Goal: Task Accomplishment & Management: Use online tool/utility

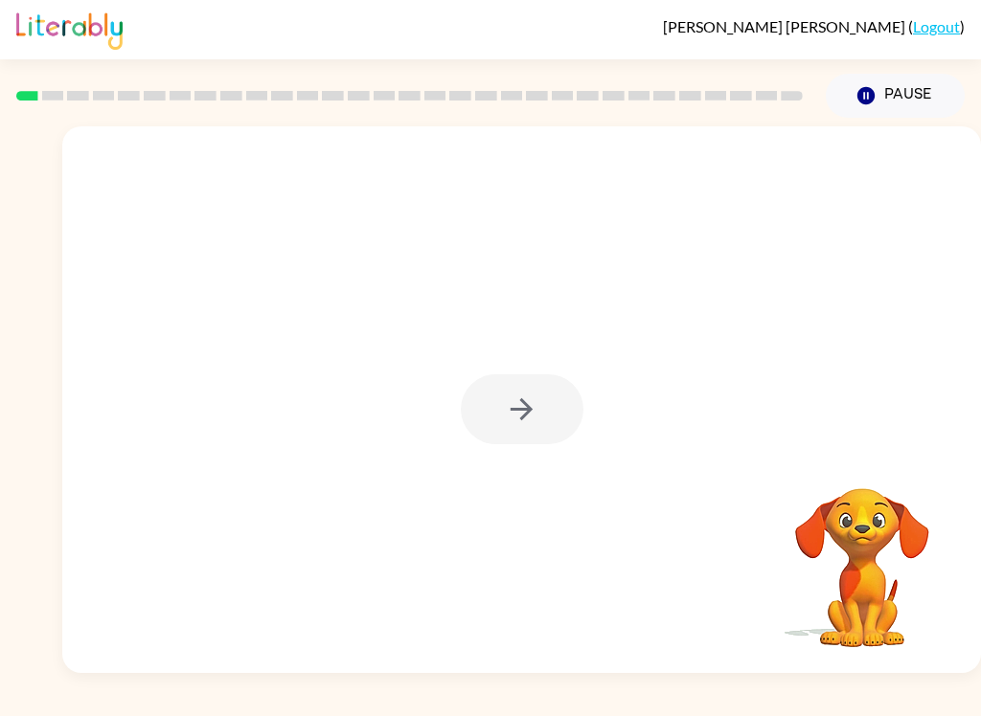
click at [534, 410] on div at bounding box center [522, 410] width 123 height 70
click at [534, 441] on div at bounding box center [522, 410] width 123 height 70
click at [509, 402] on div at bounding box center [522, 410] width 123 height 70
click at [517, 407] on div at bounding box center [522, 410] width 123 height 70
click at [517, 406] on div at bounding box center [522, 410] width 123 height 70
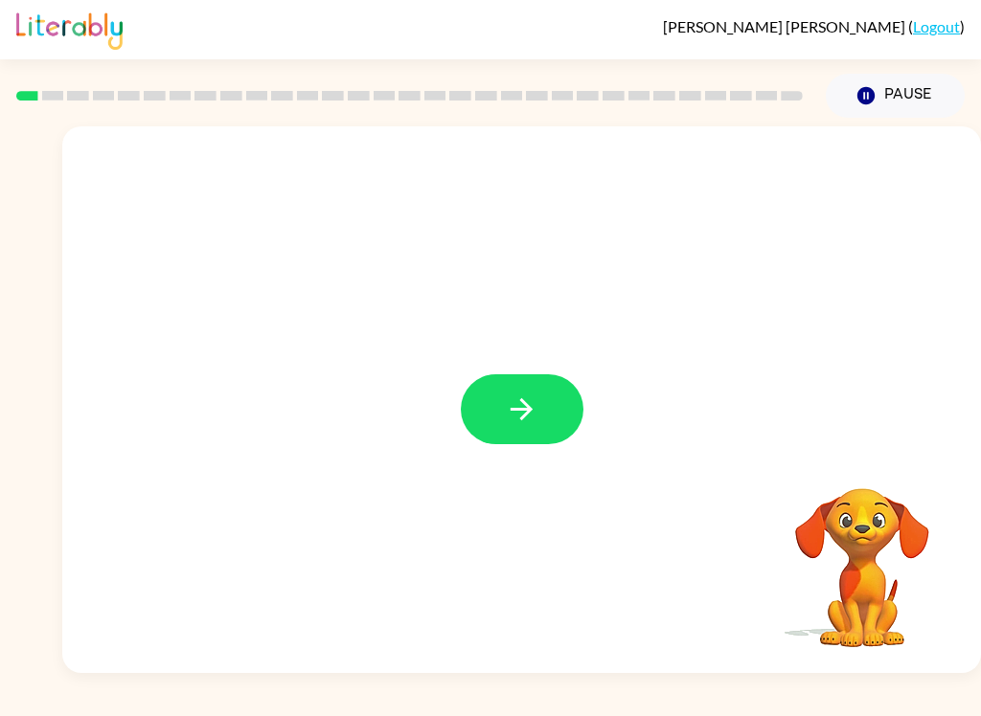
click at [478, 440] on button "button" at bounding box center [522, 410] width 123 height 70
click at [700, 433] on div at bounding box center [521, 287] width 919 height 322
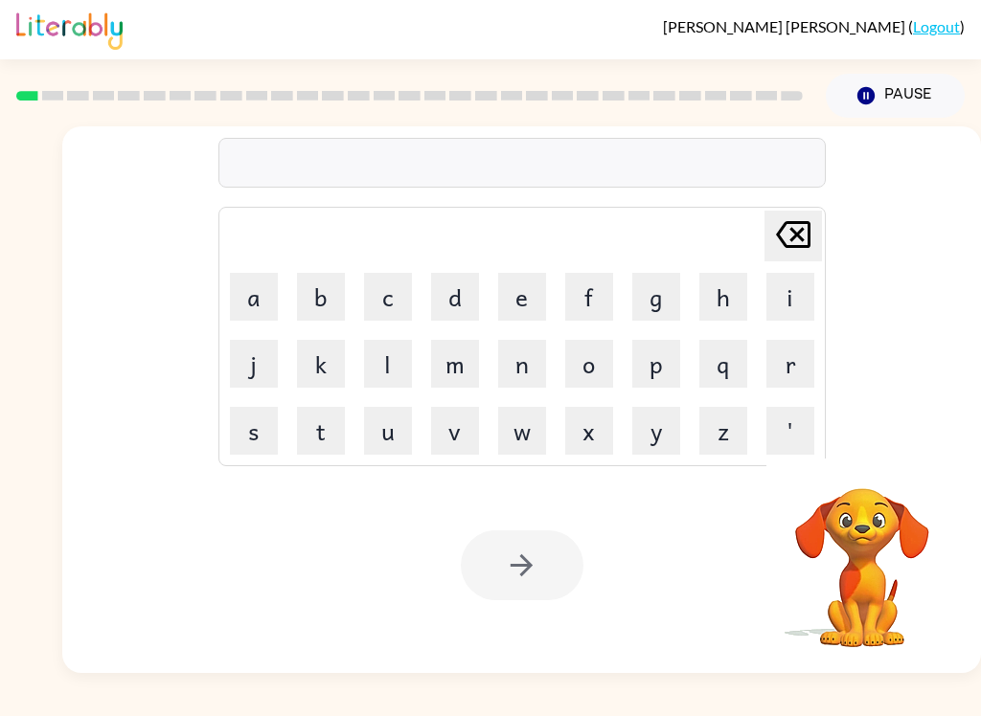
click at [330, 299] on button "b" at bounding box center [321, 297] width 48 height 48
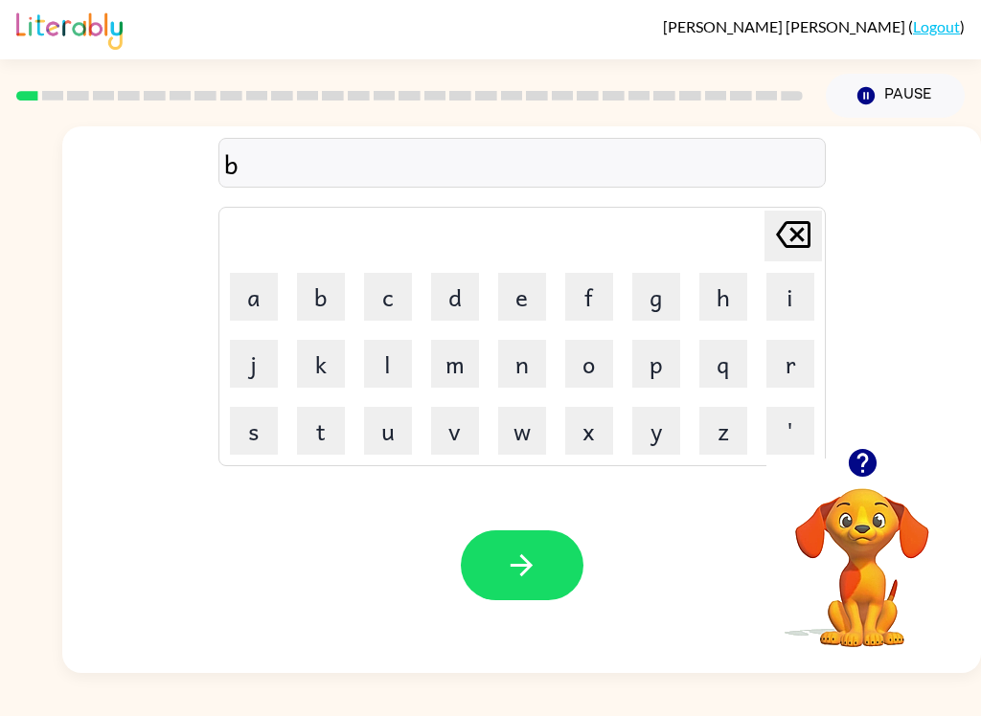
click at [597, 346] on button "o" at bounding box center [589, 364] width 48 height 48
click at [782, 372] on button "r" at bounding box center [790, 364] width 48 height 48
click at [463, 296] on button "d" at bounding box center [455, 297] width 48 height 48
click at [540, 285] on button "e" at bounding box center [522, 297] width 48 height 48
click at [784, 375] on button "r" at bounding box center [790, 364] width 48 height 48
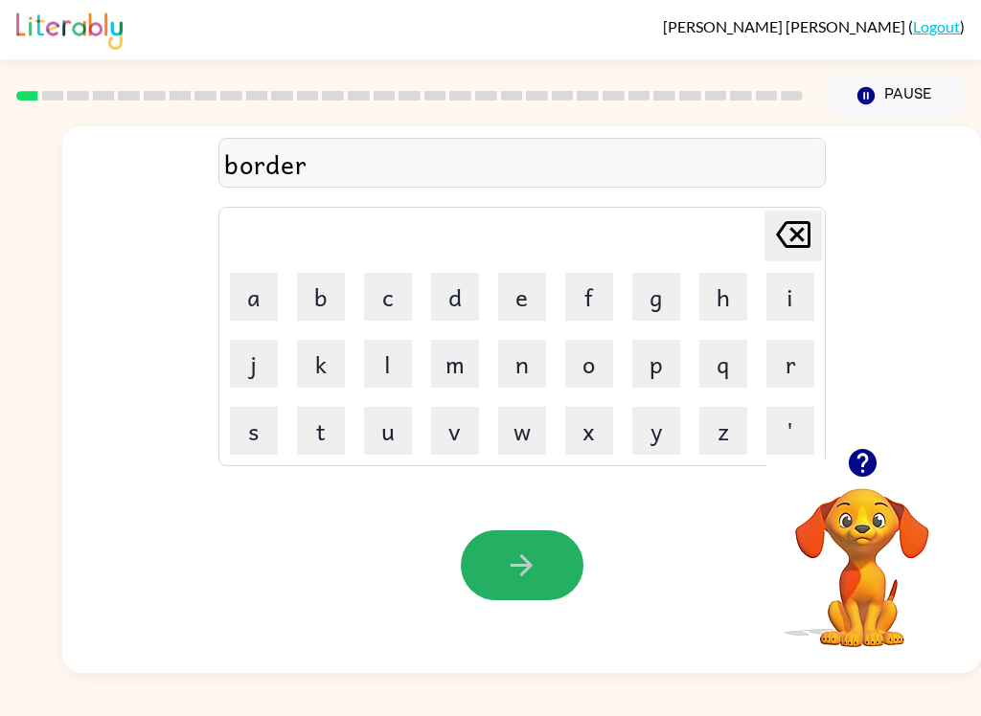
click at [556, 545] on button "button" at bounding box center [522, 566] width 123 height 70
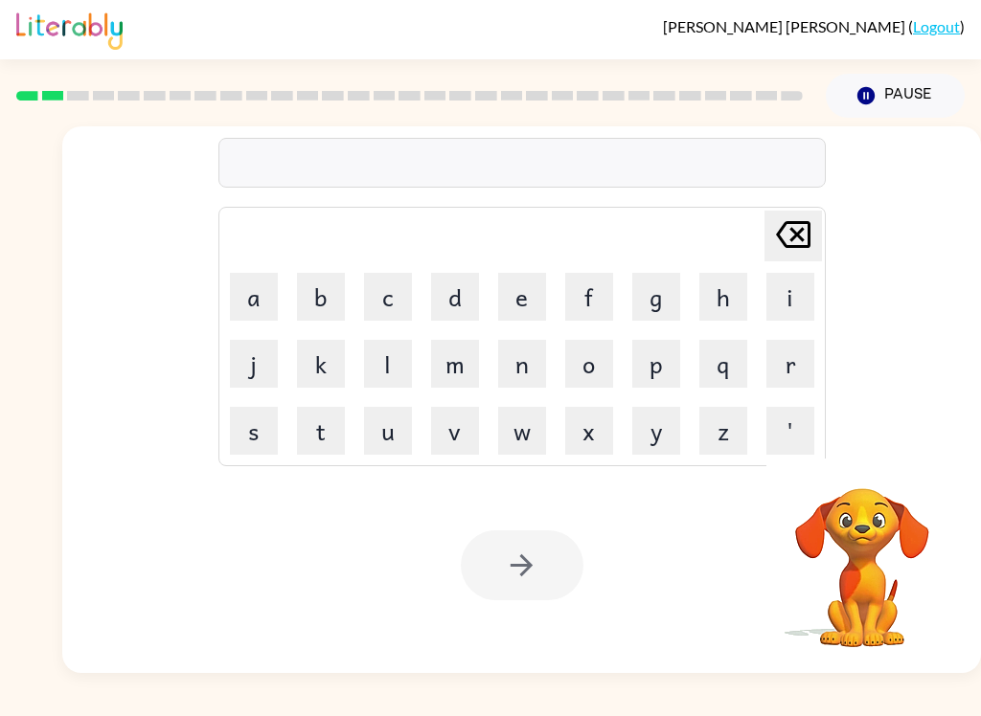
click at [798, 355] on button "r" at bounding box center [790, 364] width 48 height 48
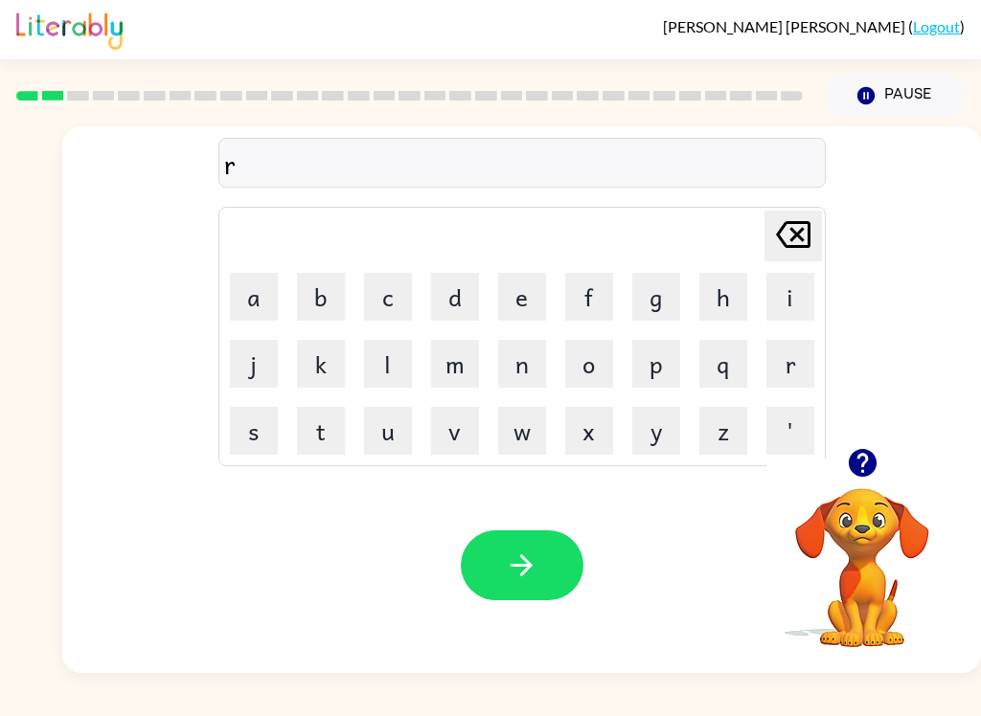
click at [594, 372] on button "o" at bounding box center [589, 364] width 48 height 48
click at [396, 430] on button "u" at bounding box center [388, 431] width 48 height 48
click at [520, 372] on button "n" at bounding box center [522, 364] width 48 height 48
click at [478, 281] on button "d" at bounding box center [455, 297] width 48 height 48
click at [538, 562] on button "button" at bounding box center [522, 566] width 123 height 70
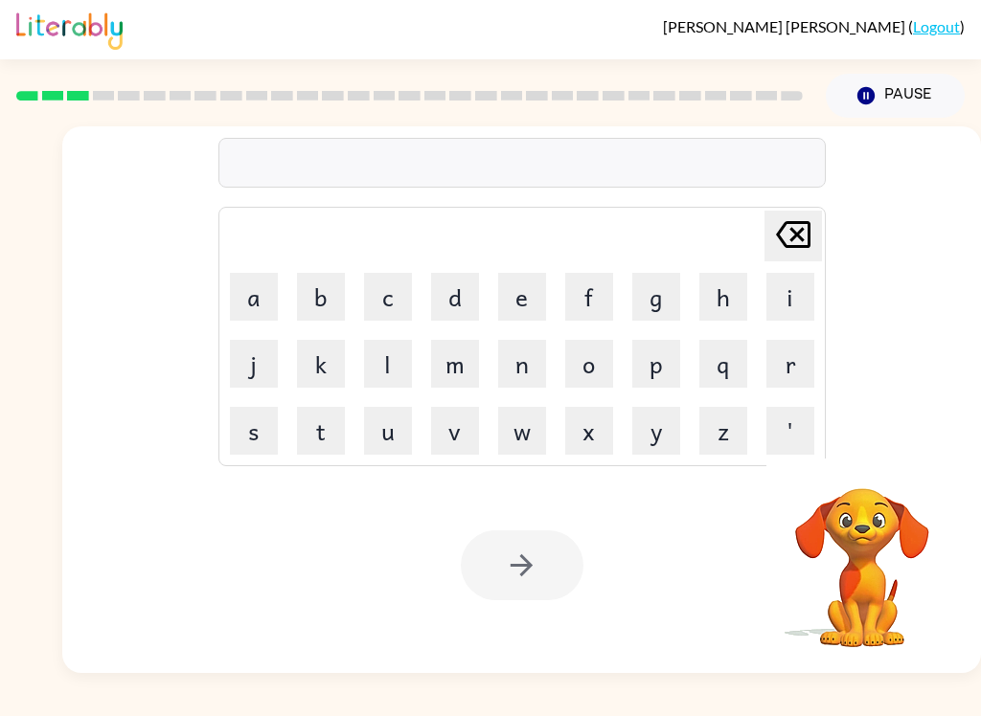
click at [460, 368] on button "m" at bounding box center [455, 364] width 48 height 48
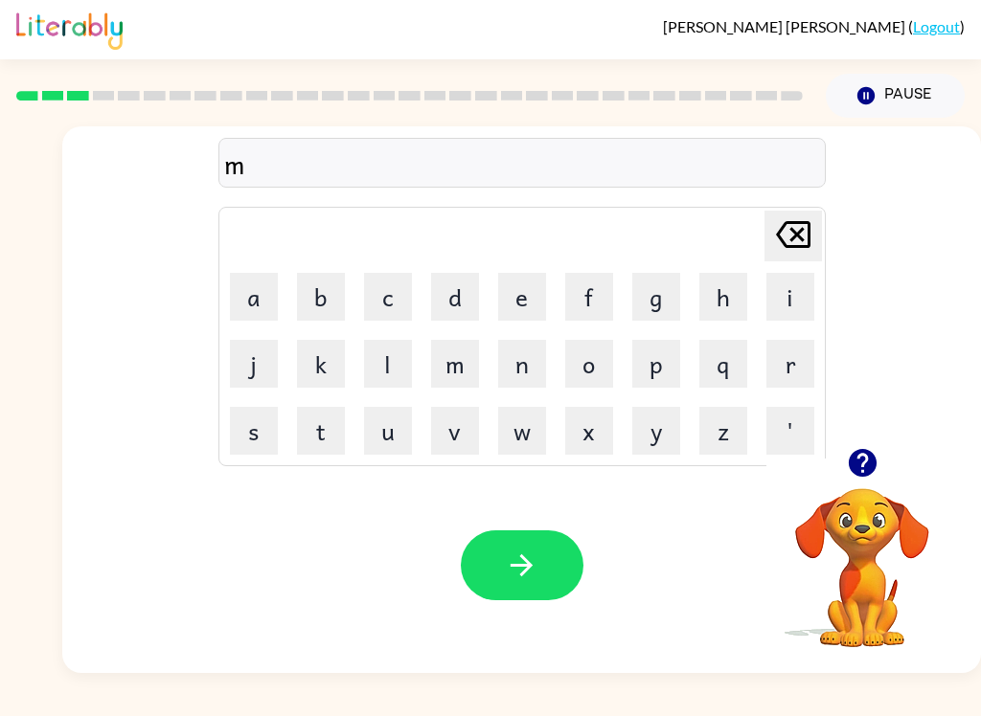
click at [809, 309] on button "i" at bounding box center [790, 297] width 48 height 48
click at [256, 430] on button "s" at bounding box center [254, 431] width 48 height 48
click at [730, 298] on button "h" at bounding box center [723, 297] width 48 height 48
click at [534, 290] on button "e" at bounding box center [522, 297] width 48 height 48
click at [243, 285] on button "a" at bounding box center [254, 297] width 48 height 48
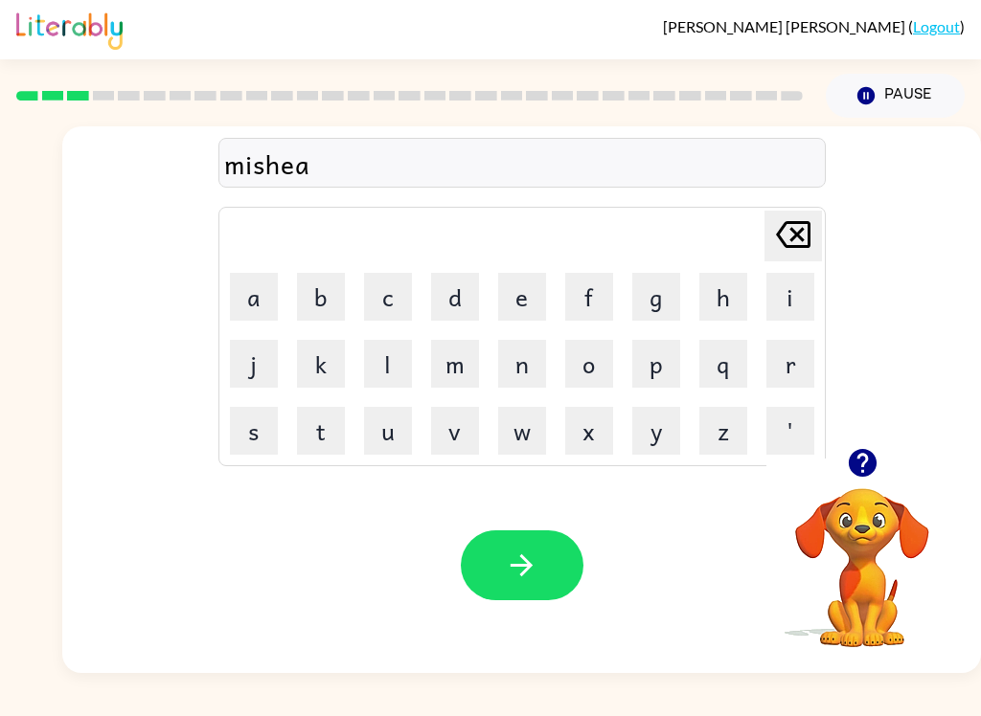
click at [529, 368] on button "n" at bounding box center [522, 364] width 48 height 48
click at [535, 556] on icon "button" at bounding box center [522, 566] width 34 height 34
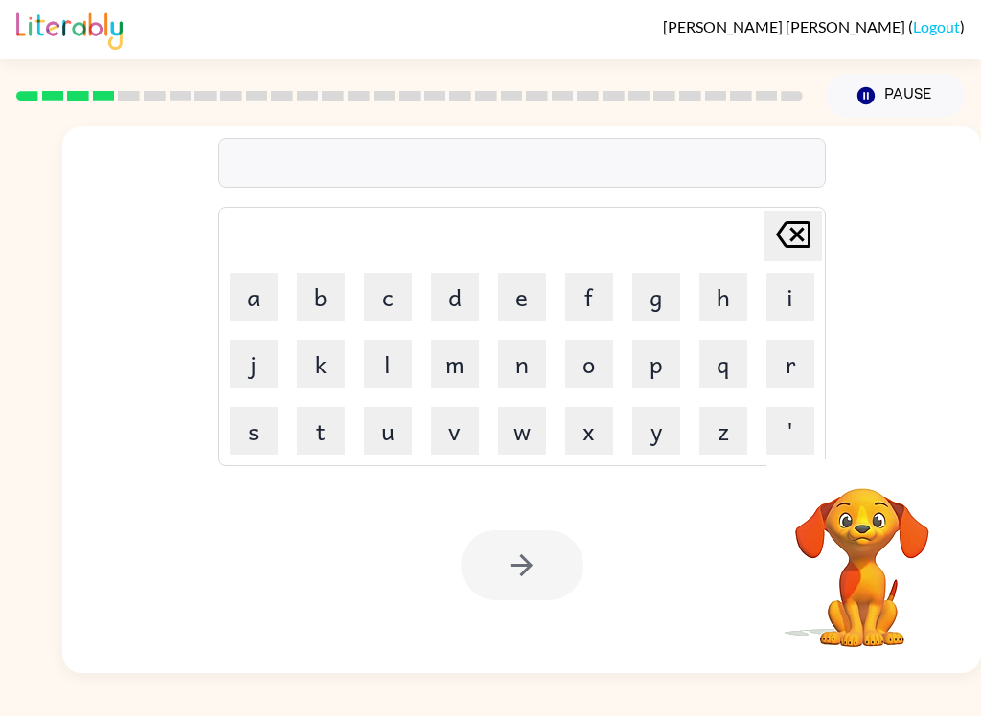
click at [316, 442] on button "t" at bounding box center [321, 431] width 48 height 48
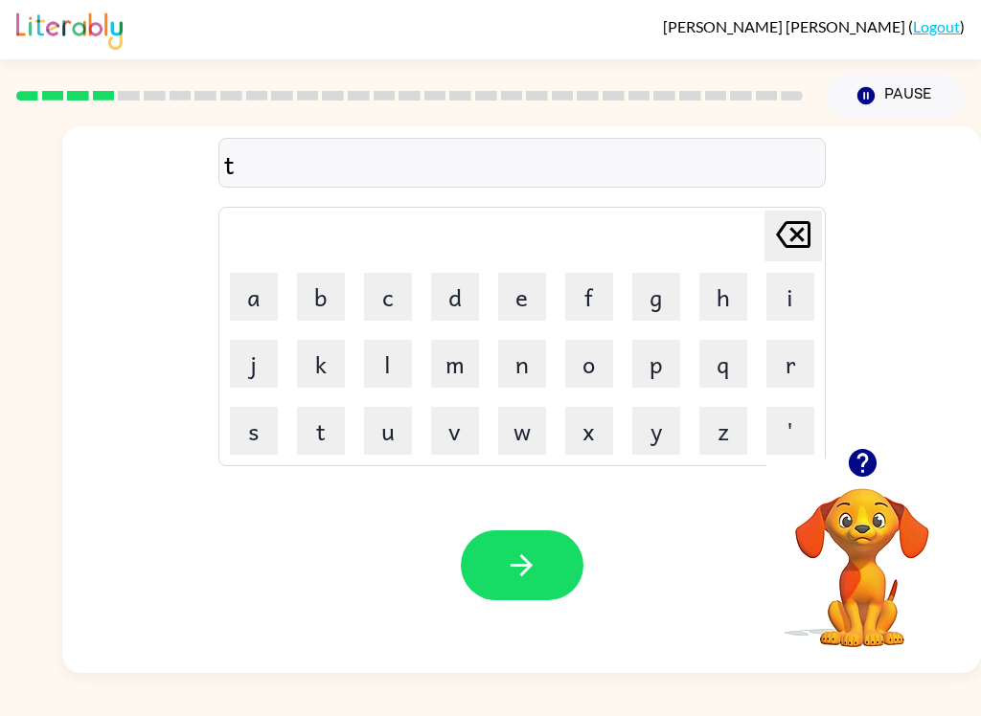
click at [781, 370] on button "r" at bounding box center [790, 364] width 48 height 48
click at [249, 291] on button "a" at bounding box center [254, 297] width 48 height 48
click at [782, 301] on button "i" at bounding box center [790, 297] width 48 height 48
click at [531, 351] on button "n" at bounding box center [522, 364] width 48 height 48
click at [527, 565] on icon "button" at bounding box center [522, 566] width 34 height 34
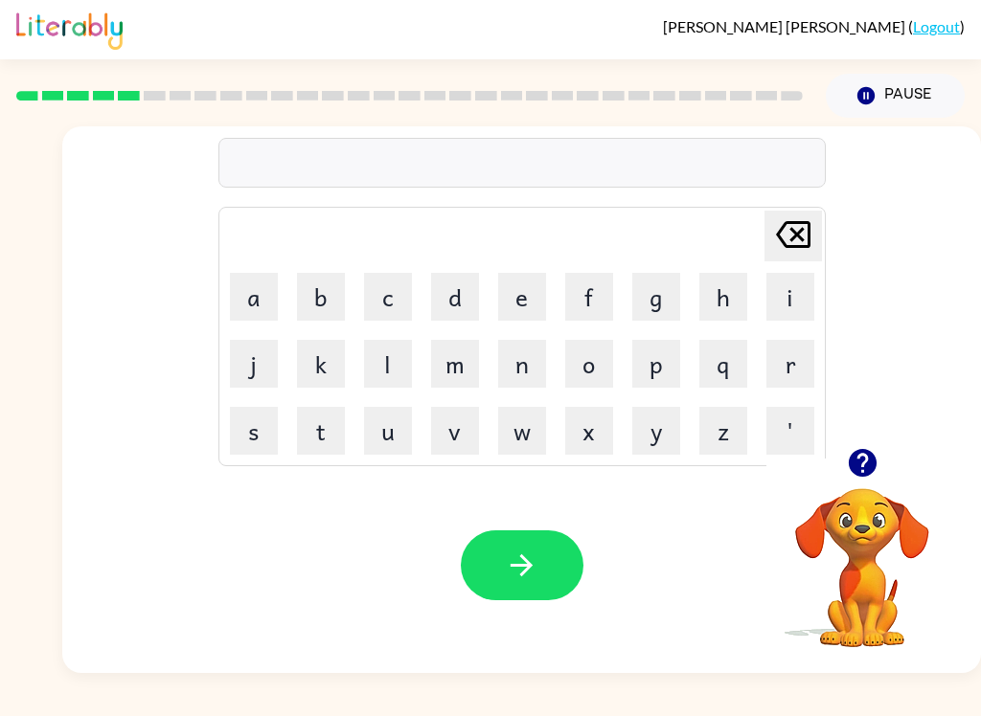
click at [460, 283] on button "d" at bounding box center [455, 297] width 48 height 48
click at [532, 298] on button "e" at bounding box center [522, 297] width 48 height 48
click at [602, 294] on button "f" at bounding box center [589, 297] width 48 height 48
click at [534, 296] on button "e" at bounding box center [522, 297] width 48 height 48
click at [526, 357] on button "n" at bounding box center [522, 364] width 48 height 48
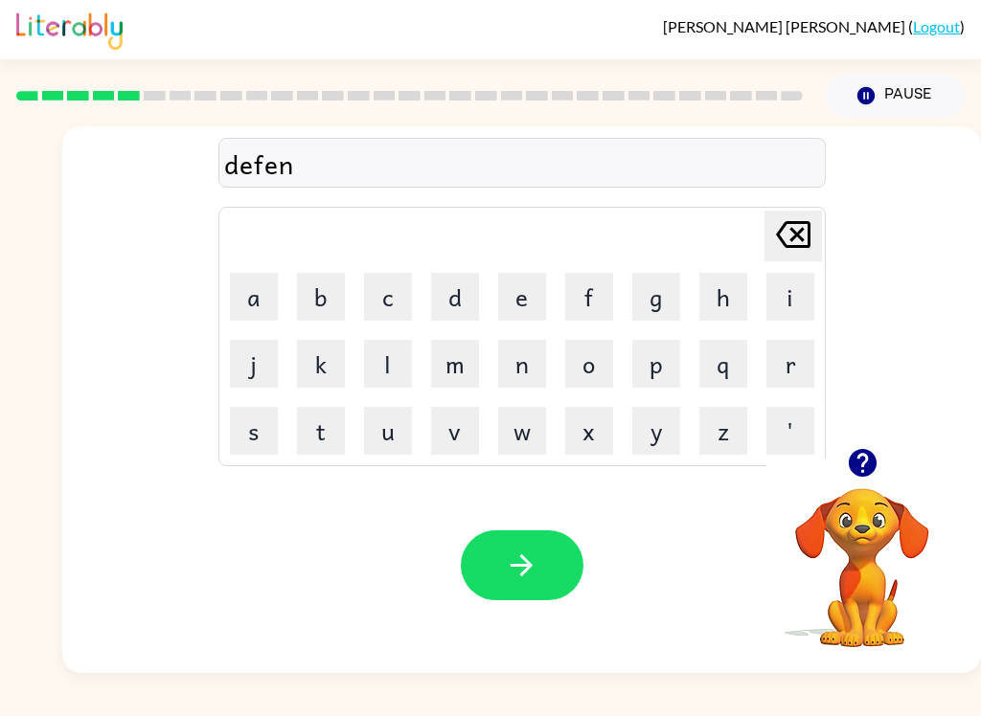
click at [371, 291] on button "c" at bounding box center [388, 297] width 48 height 48
click at [534, 291] on button "e" at bounding box center [522, 297] width 48 height 48
click at [458, 439] on button "v" at bounding box center [455, 431] width 48 height 48
click at [553, 544] on button "button" at bounding box center [522, 566] width 123 height 70
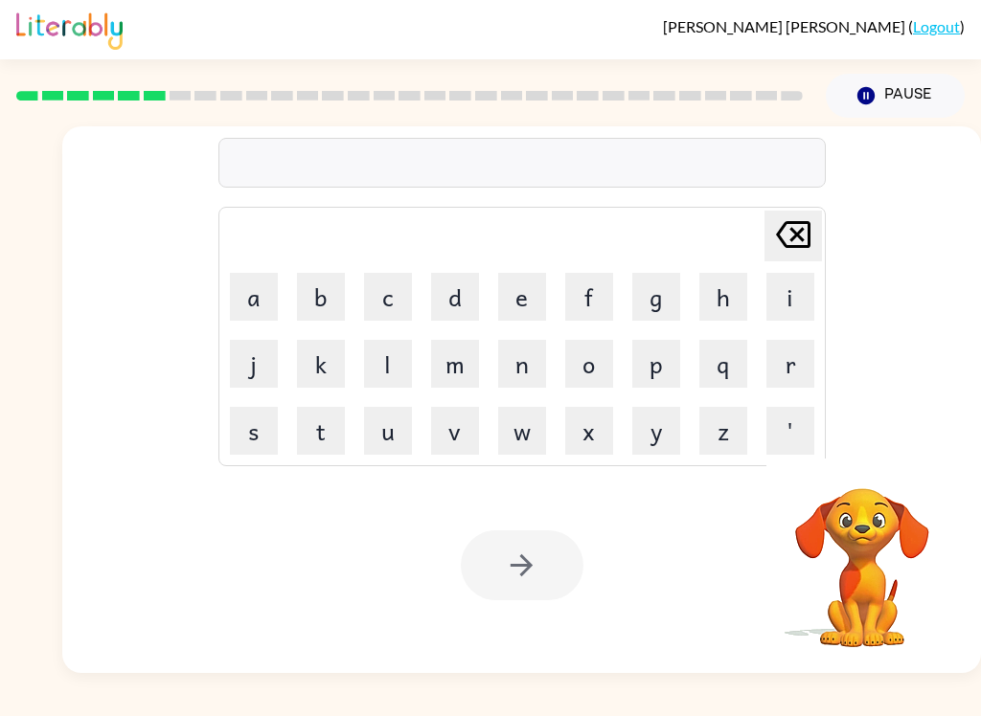
click at [459, 434] on button "v" at bounding box center [455, 431] width 48 height 48
click at [248, 297] on button "a" at bounding box center [254, 297] width 48 height 48
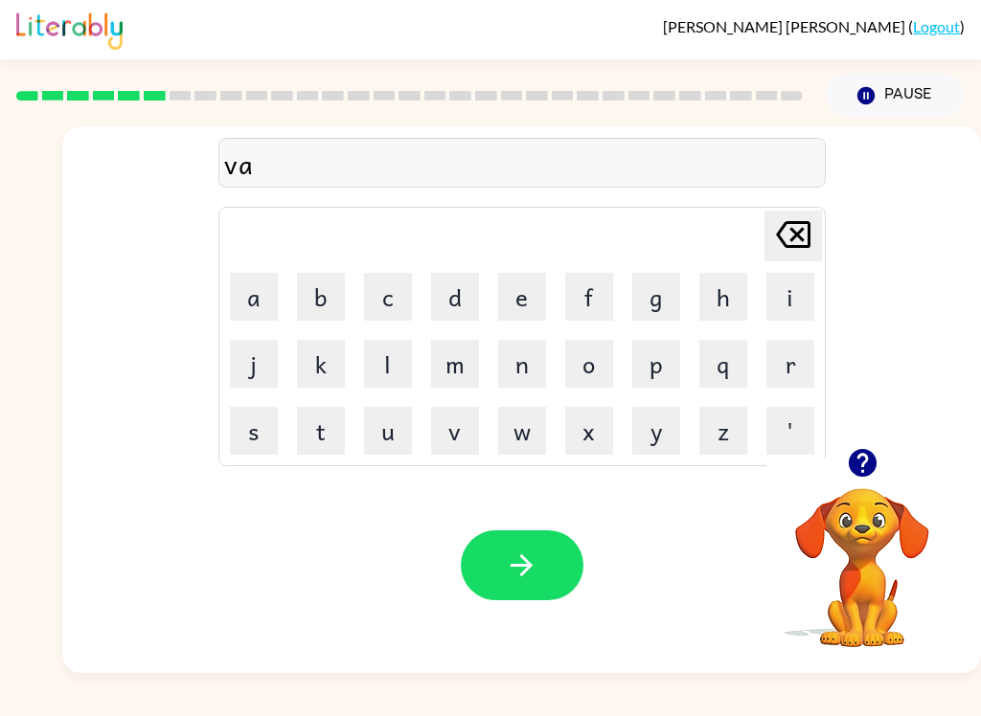
click at [398, 301] on button "c" at bounding box center [388, 297] width 48 height 48
click at [244, 300] on button "a" at bounding box center [254, 297] width 48 height 48
click at [321, 438] on button "t" at bounding box center [321, 431] width 48 height 48
click at [801, 300] on button "i" at bounding box center [790, 297] width 48 height 48
click at [607, 350] on button "o" at bounding box center [589, 364] width 48 height 48
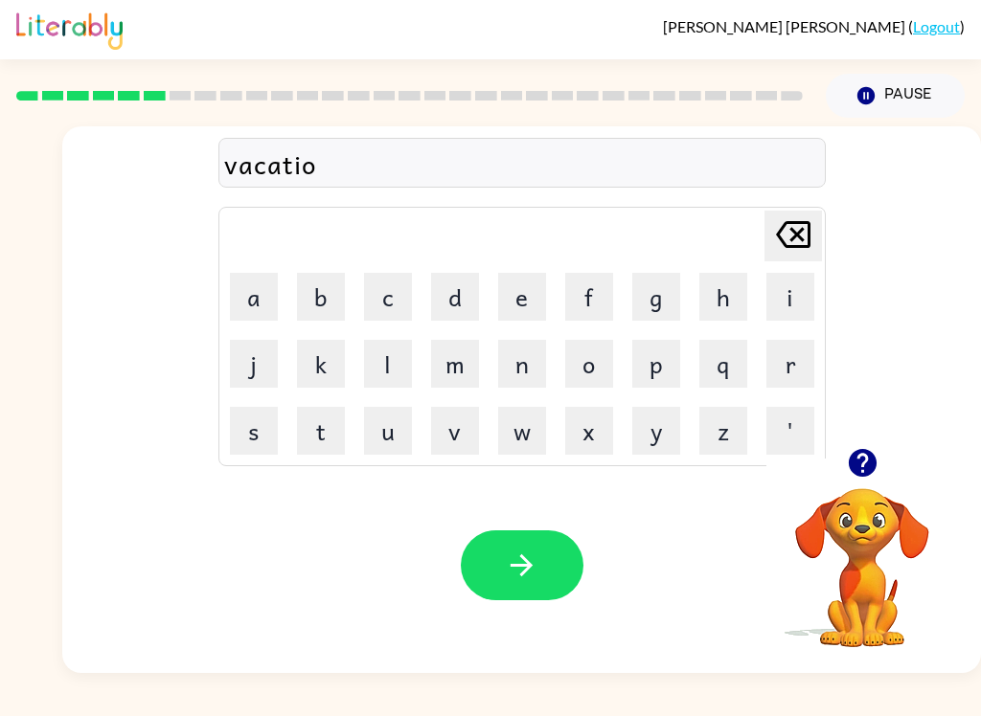
click at [526, 342] on button "n" at bounding box center [522, 364] width 48 height 48
click at [556, 566] on button "button" at bounding box center [522, 566] width 123 height 70
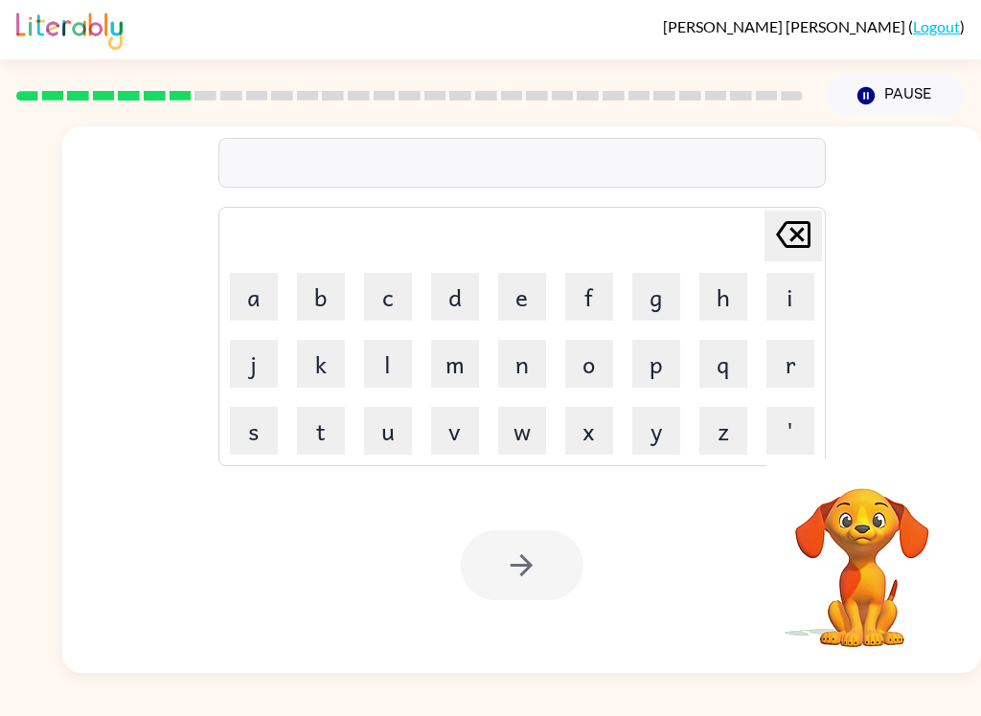
click at [665, 363] on button "p" at bounding box center [656, 364] width 48 height 48
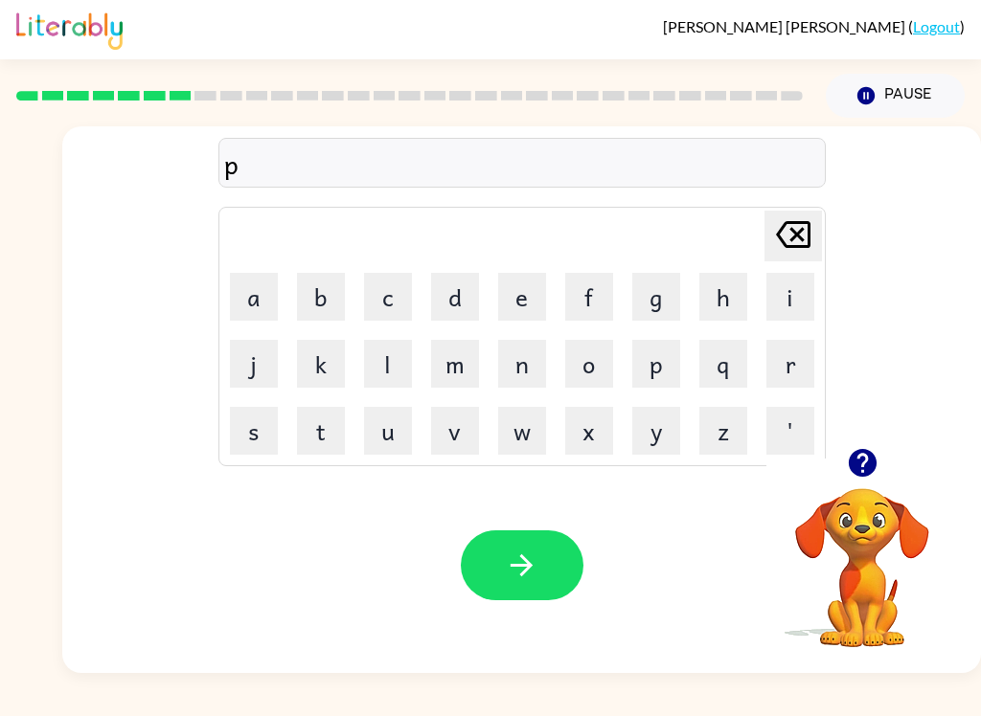
click at [373, 428] on button "u" at bounding box center [388, 431] width 48 height 48
click at [444, 304] on button "d" at bounding box center [455, 297] width 48 height 48
click at [444, 303] on button "d" at bounding box center [455, 297] width 48 height 48
click at [369, 374] on button "l" at bounding box center [388, 364] width 48 height 48
click at [524, 307] on button "e" at bounding box center [522, 297] width 48 height 48
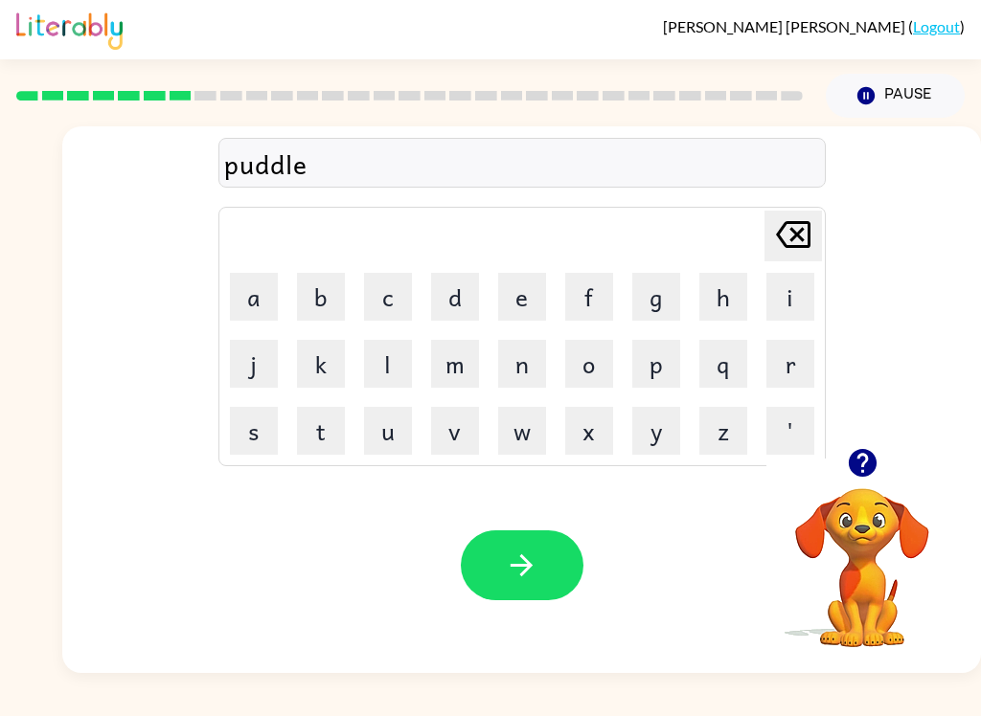
click at [527, 532] on button "button" at bounding box center [522, 566] width 123 height 70
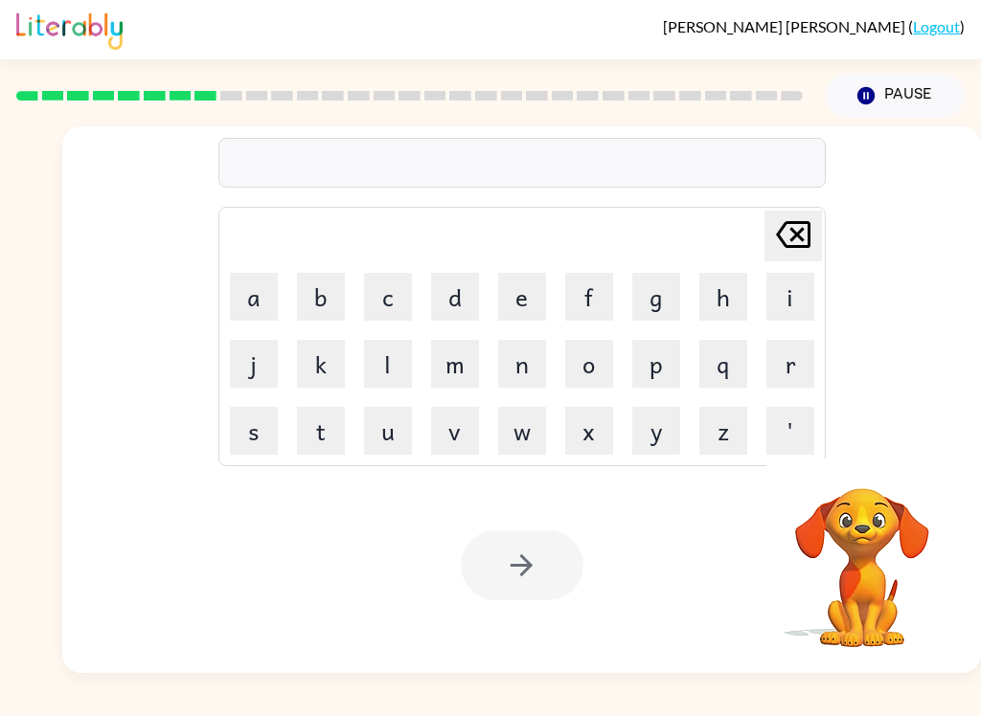
click at [443, 351] on button "m" at bounding box center [455, 364] width 48 height 48
click at [802, 295] on button "i" at bounding box center [790, 297] width 48 height 48
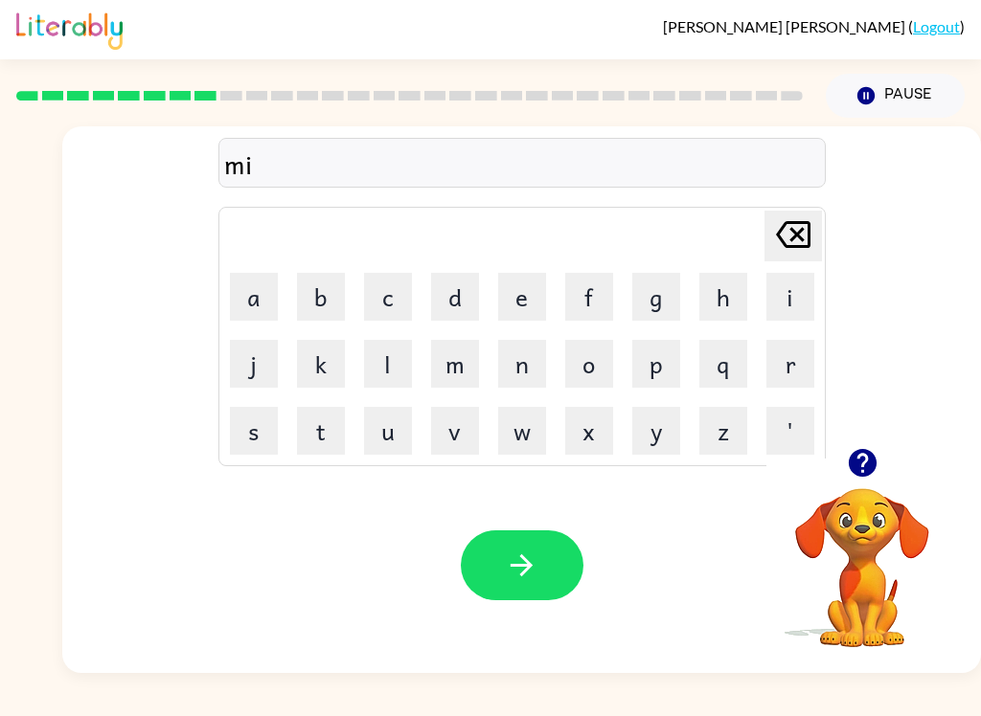
click at [802, 367] on button "r" at bounding box center [790, 364] width 48 height 48
click at [800, 371] on button "r" at bounding box center [790, 364] width 48 height 48
click at [775, 302] on button "i" at bounding box center [790, 297] width 48 height 48
click at [372, 273] on button "c" at bounding box center [388, 297] width 48 height 48
click at [238, 292] on button "a" at bounding box center [254, 297] width 48 height 48
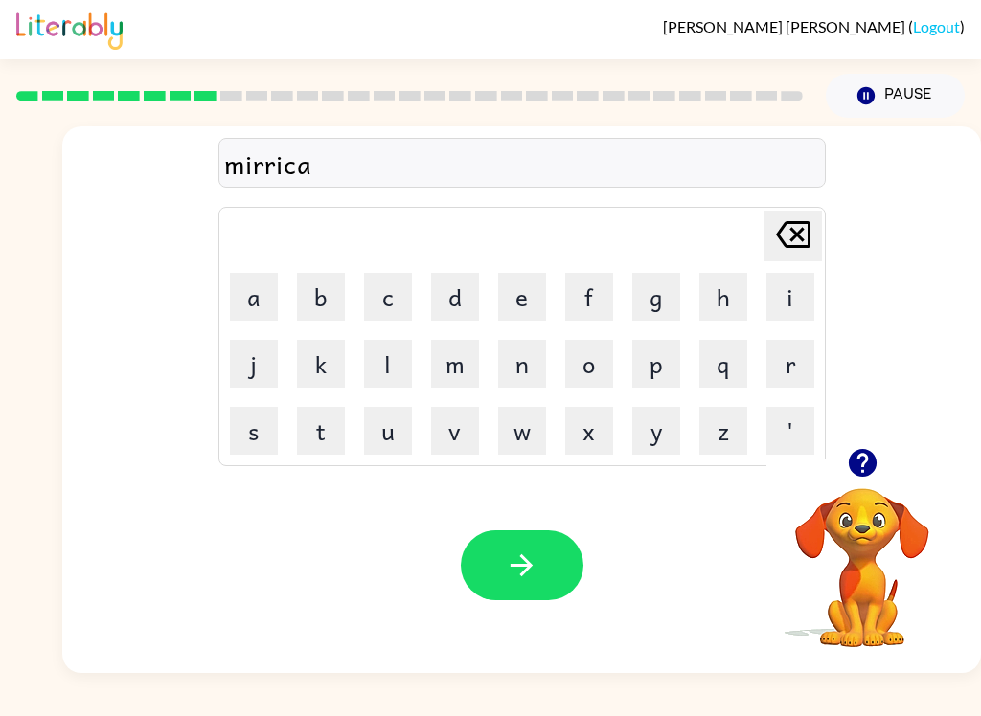
click at [390, 352] on button "l" at bounding box center [388, 364] width 48 height 48
click at [556, 575] on button "button" at bounding box center [522, 566] width 123 height 70
click at [446, 365] on button "m" at bounding box center [455, 364] width 48 height 48
click at [777, 293] on button "i" at bounding box center [790, 297] width 48 height 48
click at [451, 291] on button "d" at bounding box center [455, 297] width 48 height 48
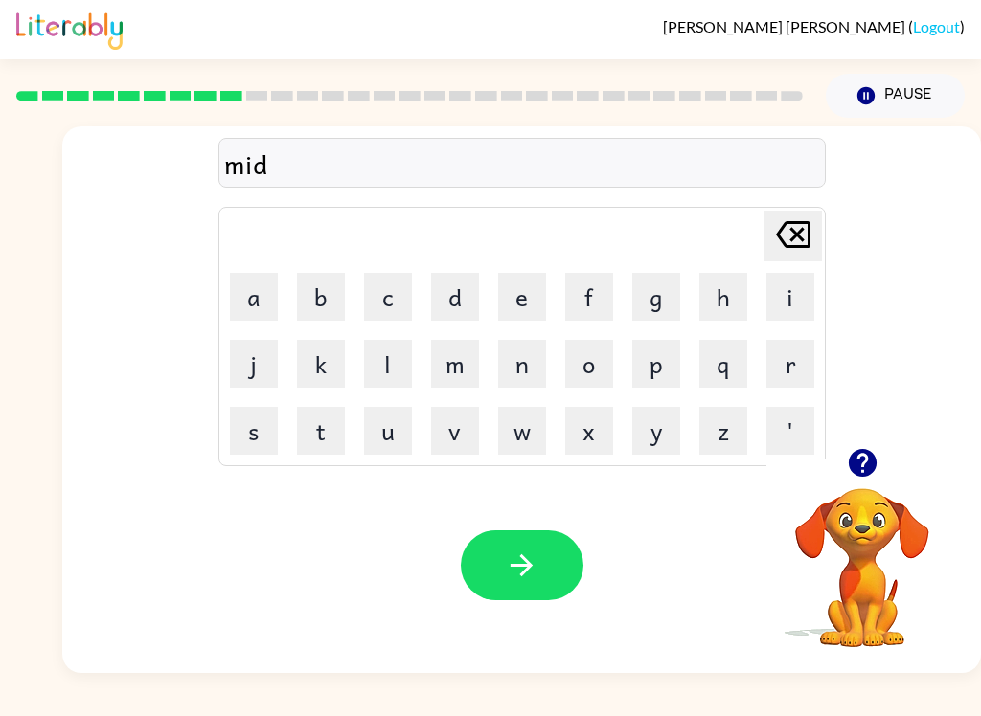
click at [459, 373] on button "m" at bounding box center [455, 364] width 48 height 48
click at [600, 360] on button "o" at bounding box center [589, 364] width 48 height 48
click at [810, 355] on button "r" at bounding box center [790, 364] width 48 height 48
click at [530, 356] on button "n" at bounding box center [522, 364] width 48 height 48
click at [790, 295] on button "i" at bounding box center [790, 297] width 48 height 48
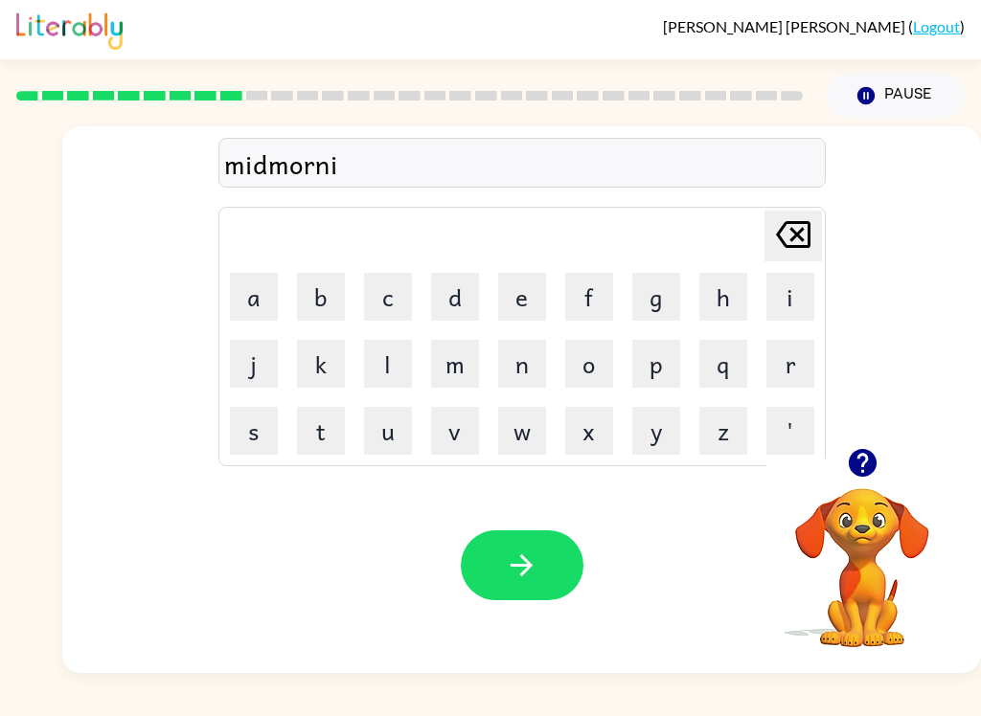
click at [522, 363] on button "n" at bounding box center [522, 364] width 48 height 48
click at [664, 289] on button "g" at bounding box center [656, 297] width 48 height 48
click at [536, 543] on button "button" at bounding box center [522, 566] width 123 height 70
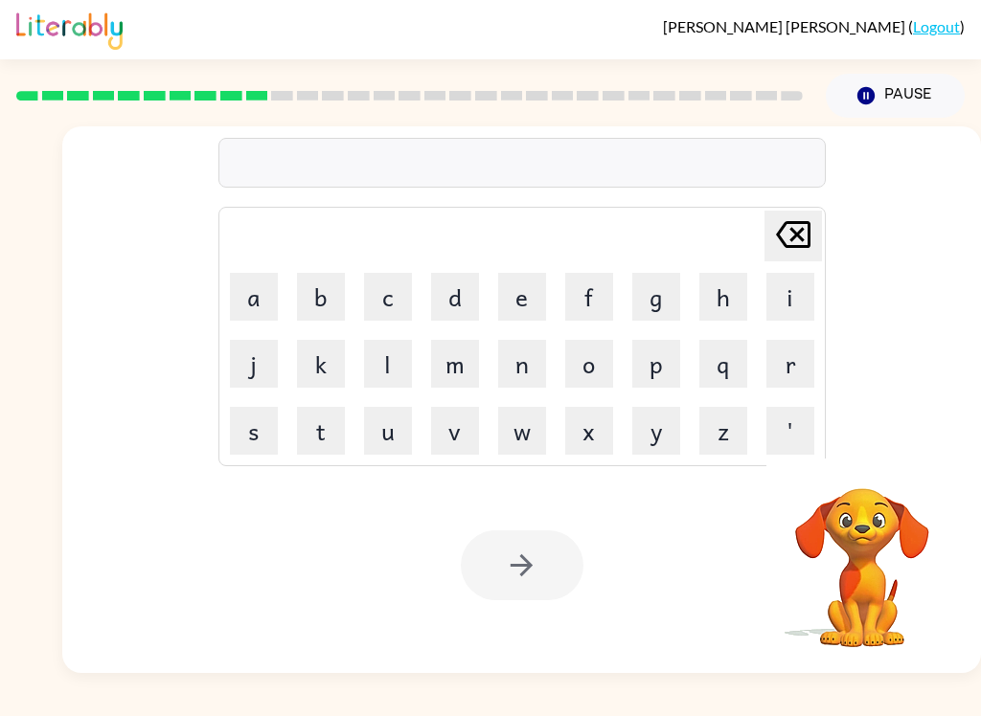
click at [514, 676] on div "[PERSON_NAME] ( Logout ) Pause Pause Delete Delete last character input a b c d…" at bounding box center [490, 358] width 981 height 716
click at [459, 304] on button "d" at bounding box center [455, 297] width 48 height 48
click at [800, 291] on button "i" at bounding box center [790, 297] width 48 height 48
click at [249, 438] on button "s" at bounding box center [254, 431] width 48 height 48
click at [321, 431] on button "t" at bounding box center [321, 431] width 48 height 48
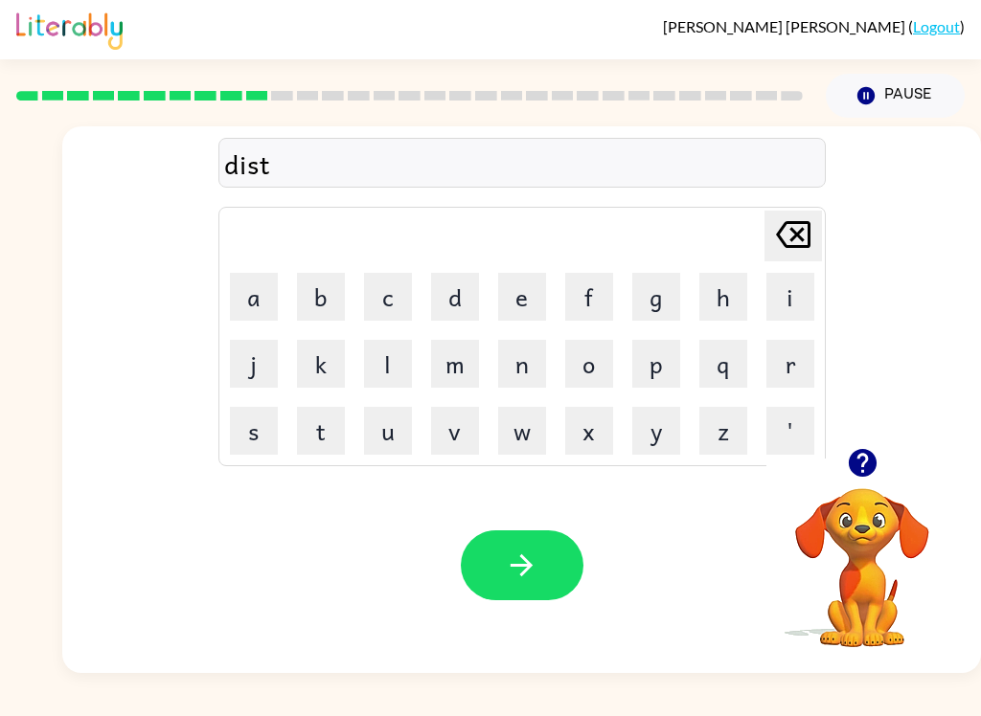
click at [786, 373] on button "r" at bounding box center [790, 364] width 48 height 48
click at [390, 439] on button "u" at bounding box center [388, 431] width 48 height 48
click at [246, 436] on button "s" at bounding box center [254, 431] width 48 height 48
click at [569, 285] on button "f" at bounding box center [589, 297] width 48 height 48
click at [788, 240] on icon at bounding box center [793, 234] width 34 height 27
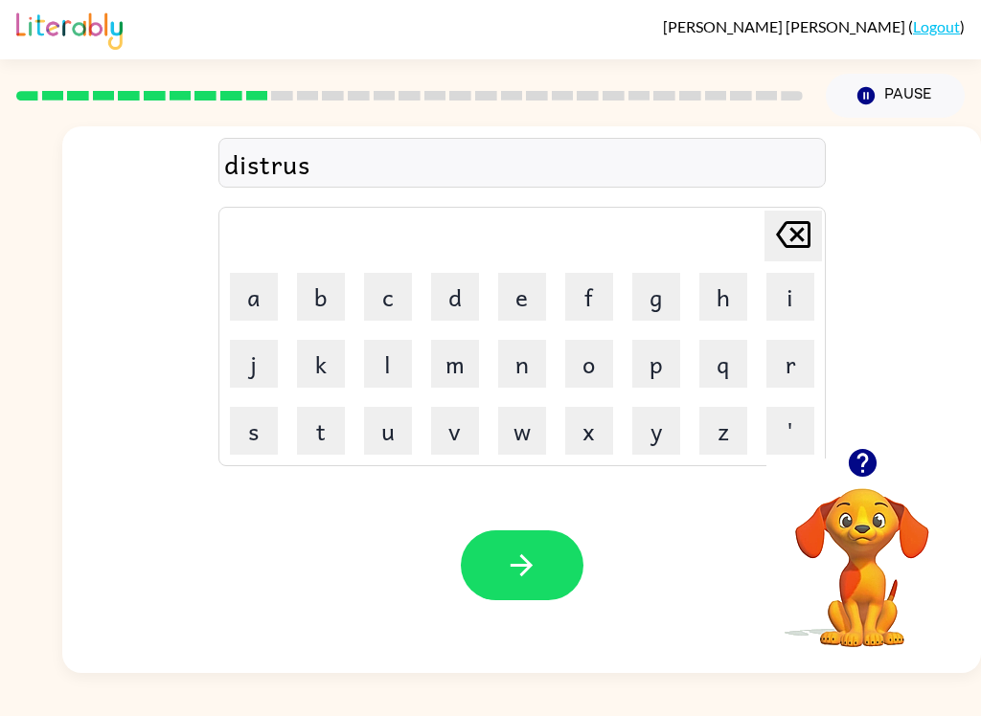
click at [323, 454] on button "t" at bounding box center [321, 431] width 48 height 48
click at [528, 533] on button "button" at bounding box center [522, 566] width 123 height 70
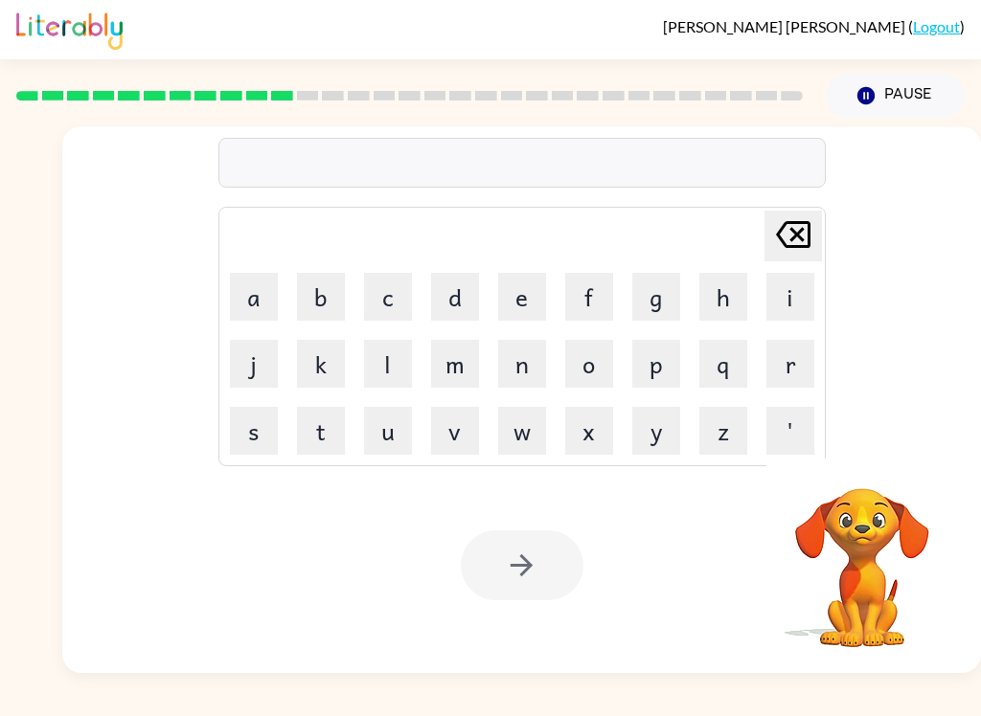
click at [805, 358] on button "r" at bounding box center [790, 364] width 48 height 48
click at [611, 362] on button "o" at bounding box center [589, 364] width 48 height 48
click at [253, 318] on button "a" at bounding box center [254, 297] width 48 height 48
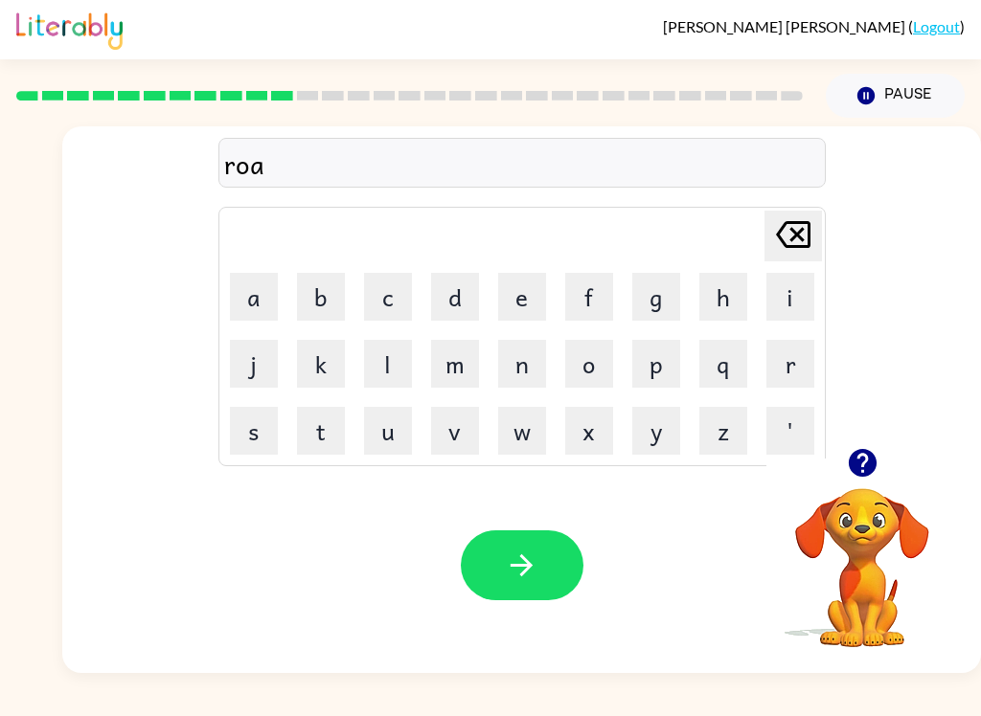
click at [450, 281] on button "d" at bounding box center [455, 297] width 48 height 48
click at [528, 548] on button "button" at bounding box center [522, 566] width 123 height 70
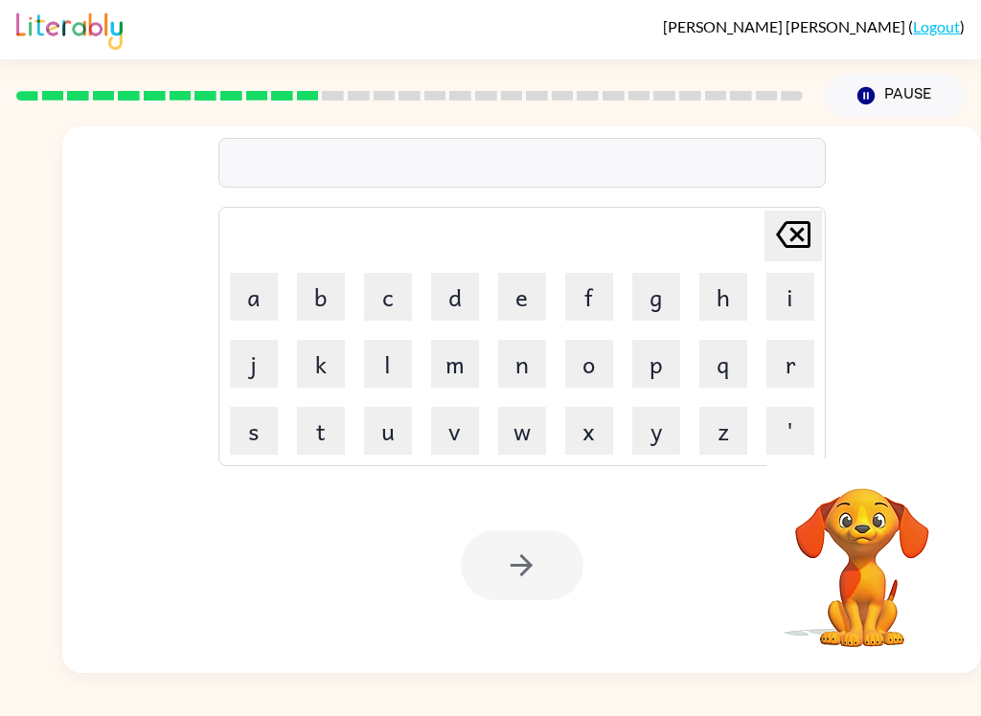
click at [368, 453] on button "u" at bounding box center [388, 431] width 48 height 48
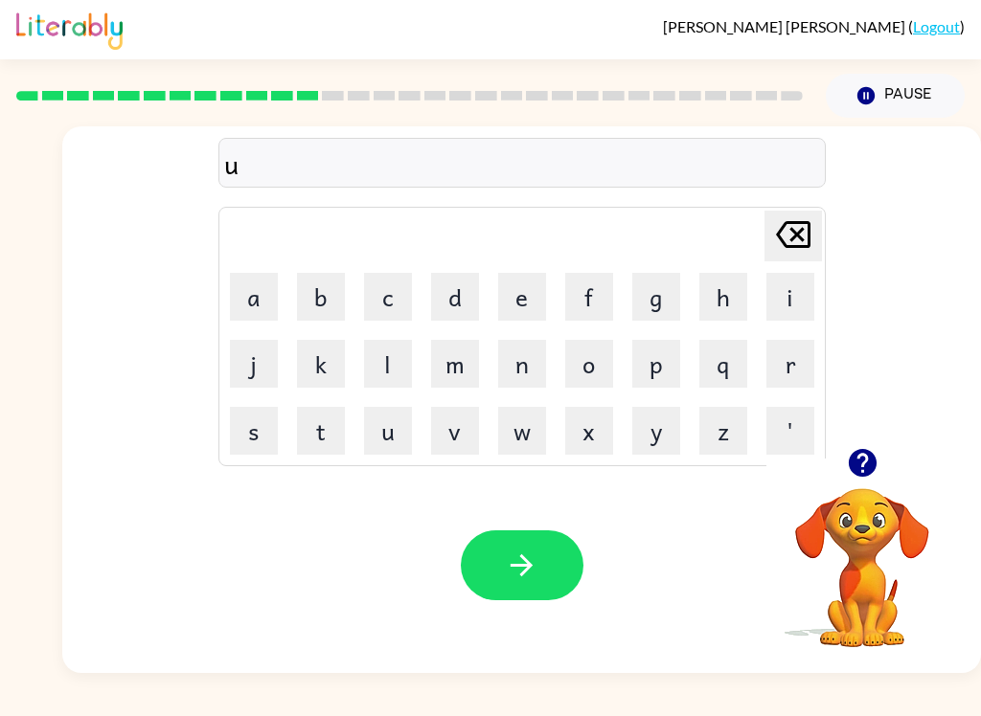
click at [733, 375] on button "q" at bounding box center [723, 364] width 48 height 48
click at [797, 232] on icon at bounding box center [793, 234] width 34 height 27
click at [647, 368] on button "p" at bounding box center [656, 364] width 48 height 48
click at [661, 299] on button "g" at bounding box center [656, 297] width 48 height 48
click at [790, 356] on button "r" at bounding box center [790, 364] width 48 height 48
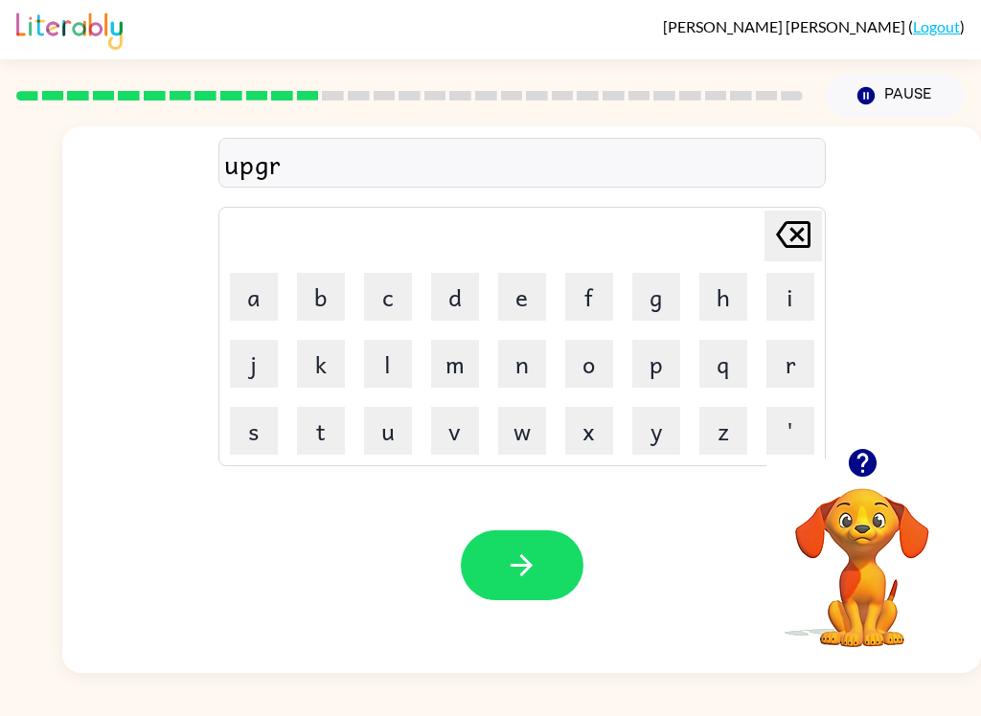
click at [251, 307] on button "a" at bounding box center [254, 297] width 48 height 48
click at [448, 280] on button "d" at bounding box center [455, 297] width 48 height 48
click at [516, 319] on button "e" at bounding box center [522, 297] width 48 height 48
click at [548, 537] on button "button" at bounding box center [522, 566] width 123 height 70
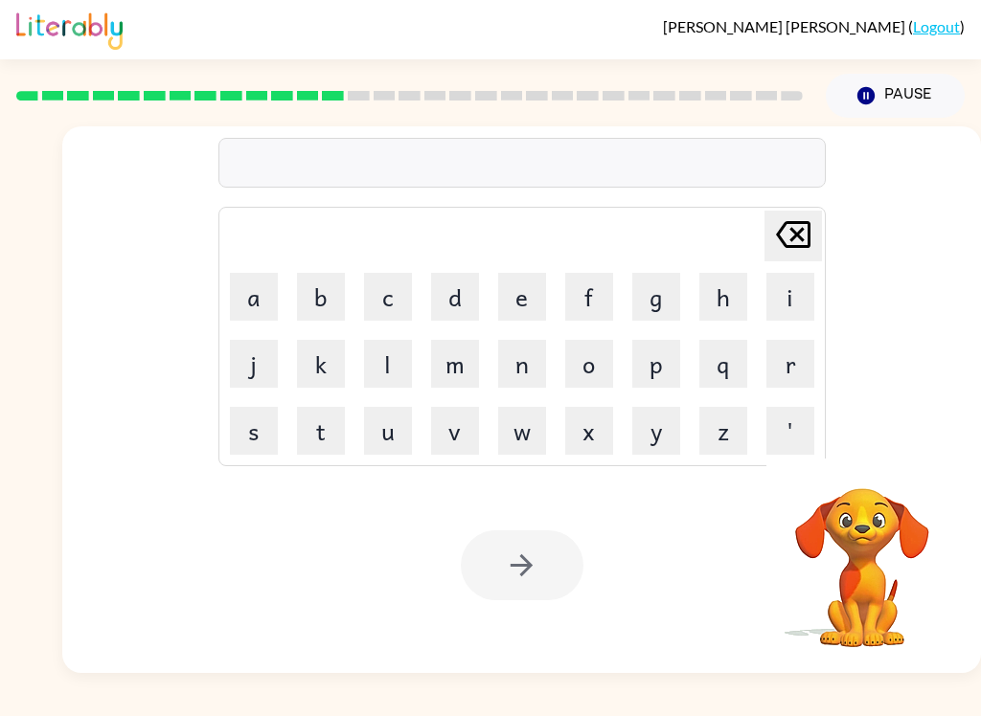
click at [465, 358] on button "m" at bounding box center [455, 364] width 48 height 48
click at [261, 300] on button "a" at bounding box center [254, 297] width 48 height 48
click at [460, 301] on button "d" at bounding box center [455, 297] width 48 height 48
click at [518, 368] on button "n" at bounding box center [522, 364] width 48 height 48
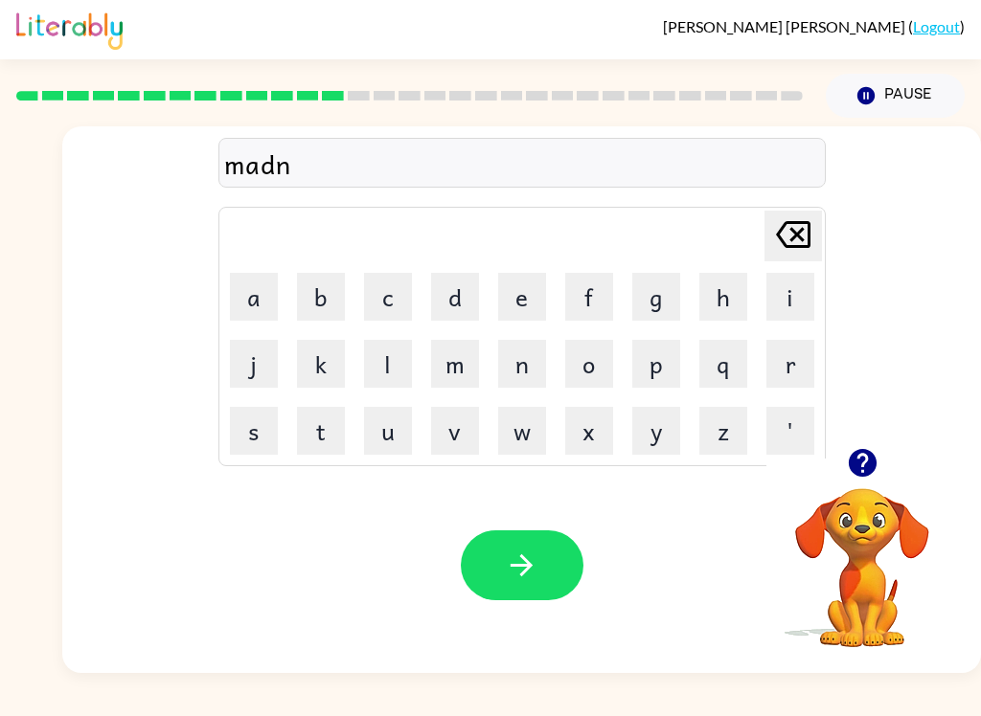
click at [518, 301] on button "e" at bounding box center [522, 297] width 48 height 48
click at [246, 423] on button "s" at bounding box center [254, 431] width 48 height 48
click at [245, 423] on button "s" at bounding box center [254, 431] width 48 height 48
click at [532, 535] on button "button" at bounding box center [522, 566] width 123 height 70
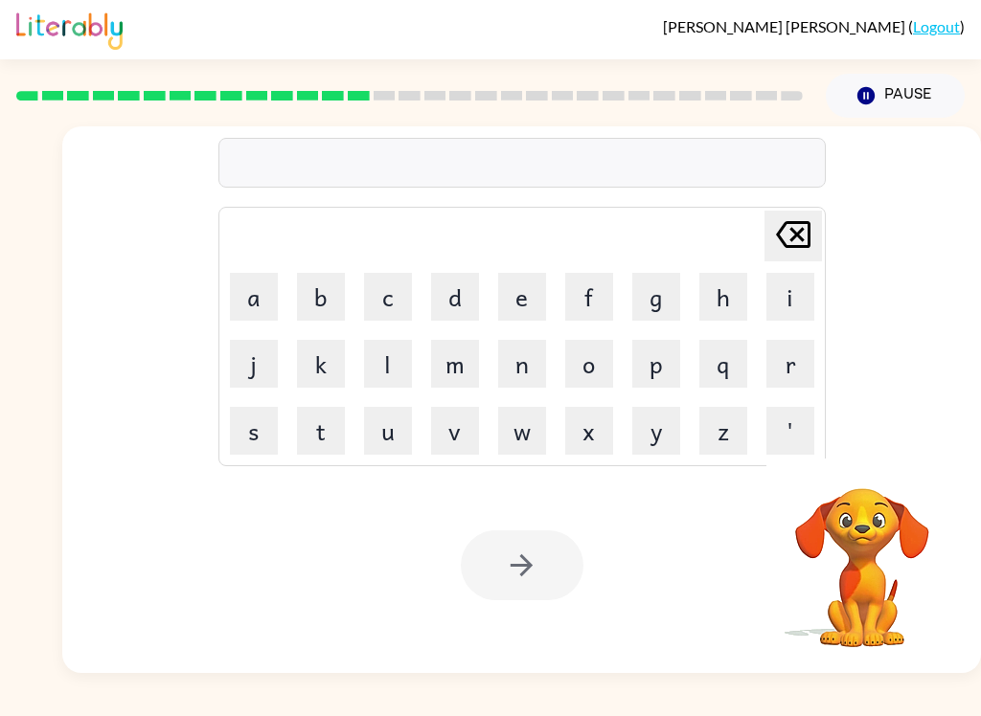
click at [311, 279] on button "b" at bounding box center [321, 297] width 48 height 48
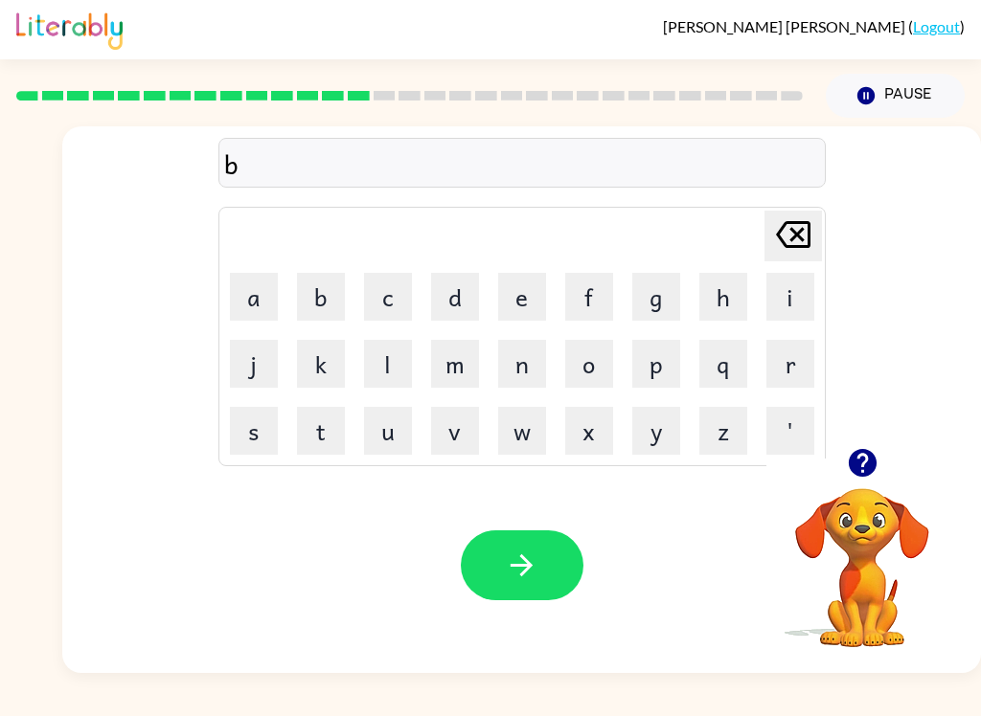
click at [581, 363] on button "o" at bounding box center [589, 364] width 48 height 48
click at [534, 370] on button "n" at bounding box center [522, 364] width 48 height 48
click at [512, 283] on button "e" at bounding box center [522, 297] width 48 height 48
click at [248, 437] on button "s" at bounding box center [254, 431] width 48 height 48
click at [542, 537] on button "button" at bounding box center [522, 566] width 123 height 70
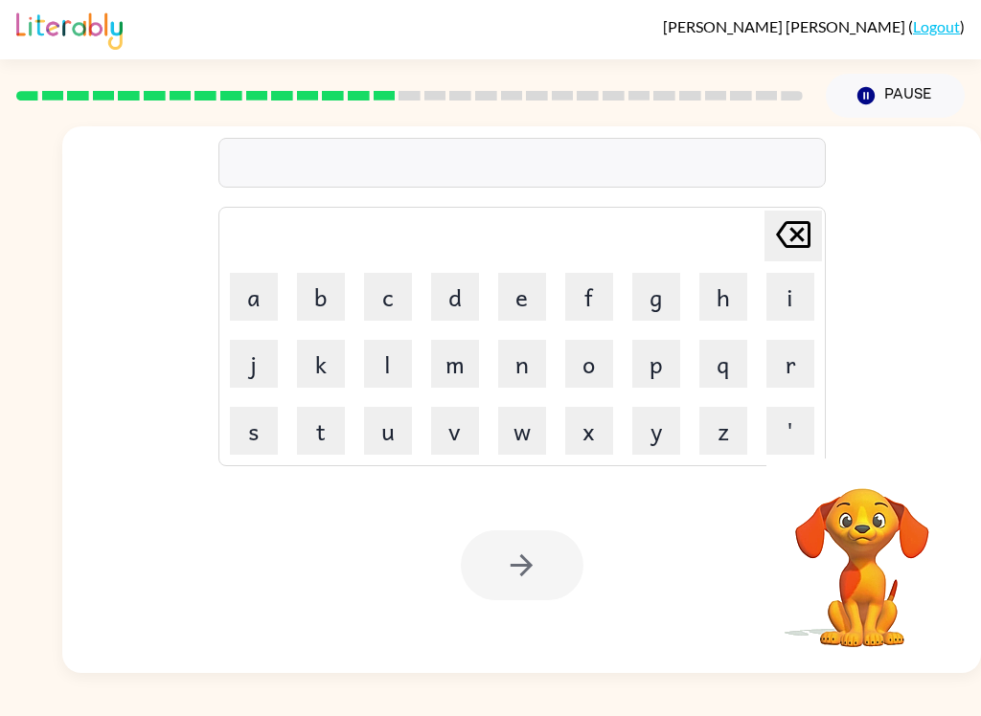
click at [250, 430] on button "s" at bounding box center [254, 431] width 48 height 48
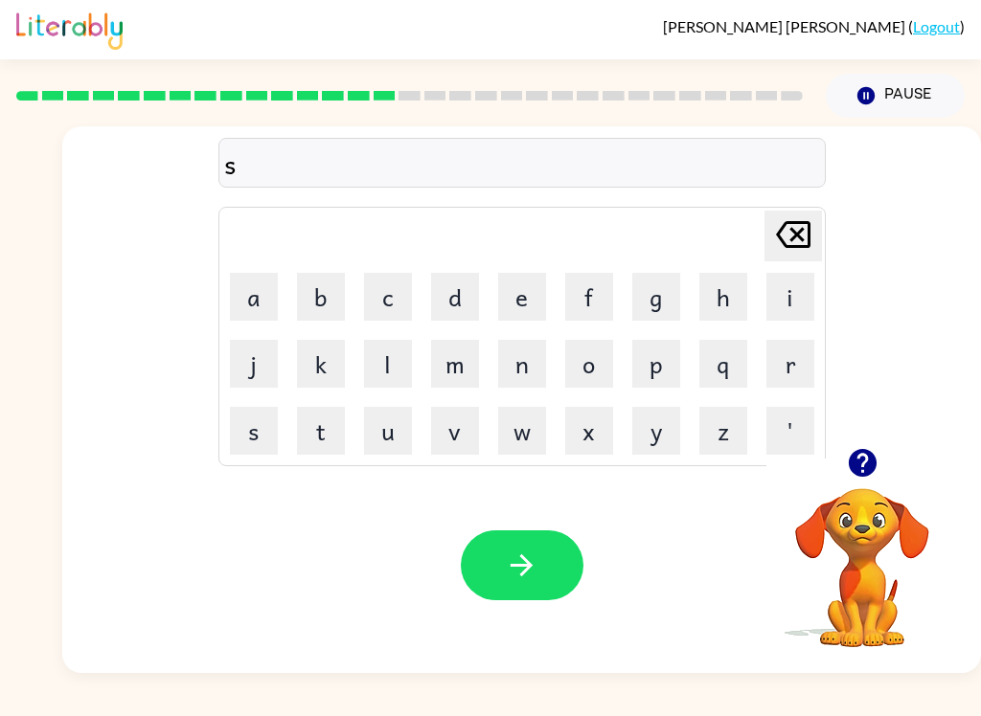
click at [529, 448] on button "w" at bounding box center [522, 431] width 48 height 48
click at [589, 387] on button "o" at bounding box center [589, 364] width 48 height 48
click at [799, 362] on button "r" at bounding box center [790, 364] width 48 height 48
click at [453, 360] on button "m" at bounding box center [455, 364] width 48 height 48
click at [550, 542] on button "button" at bounding box center [522, 566] width 123 height 70
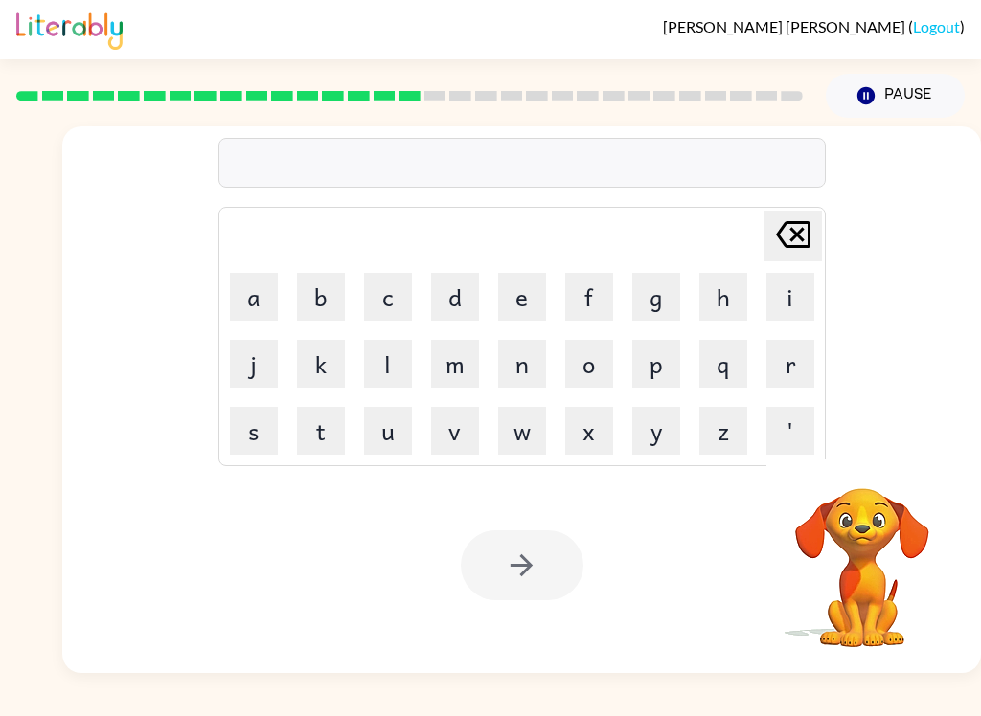
click at [798, 375] on button "r" at bounding box center [790, 364] width 48 height 48
click at [230, 287] on button "a" at bounding box center [254, 297] width 48 height 48
click at [786, 291] on button "i" at bounding box center [790, 297] width 48 height 48
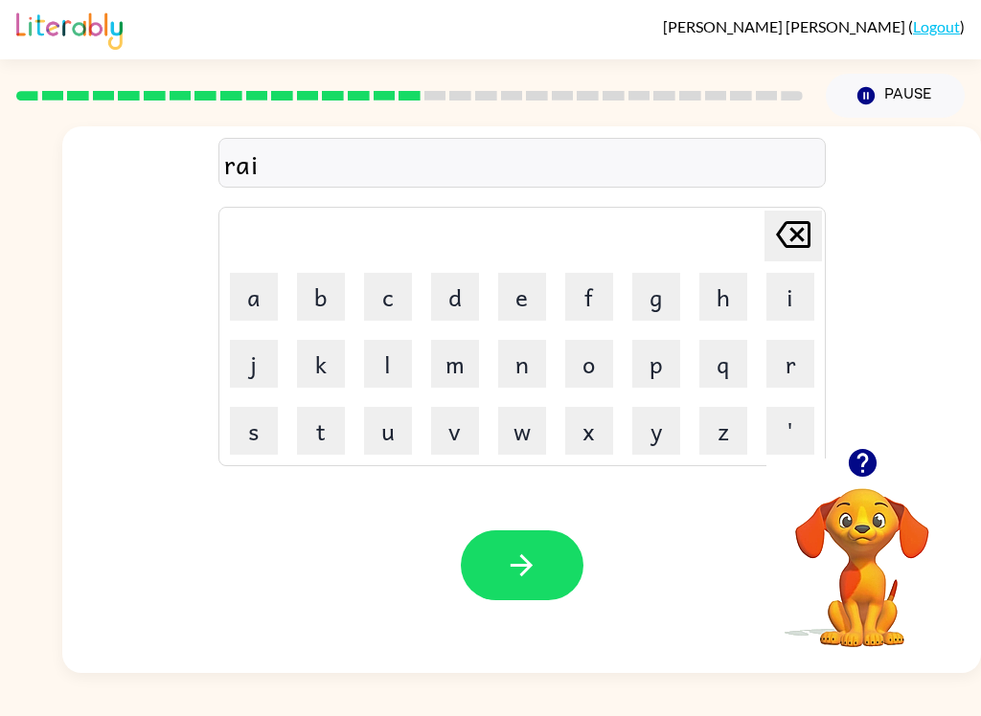
click at [452, 377] on button "m" at bounding box center [455, 364] width 48 height 48
click at [549, 555] on button "button" at bounding box center [522, 566] width 123 height 70
click at [310, 284] on button "b" at bounding box center [321, 297] width 48 height 48
click at [798, 375] on button "r" at bounding box center [790, 364] width 48 height 48
click at [793, 290] on button "i" at bounding box center [790, 297] width 48 height 48
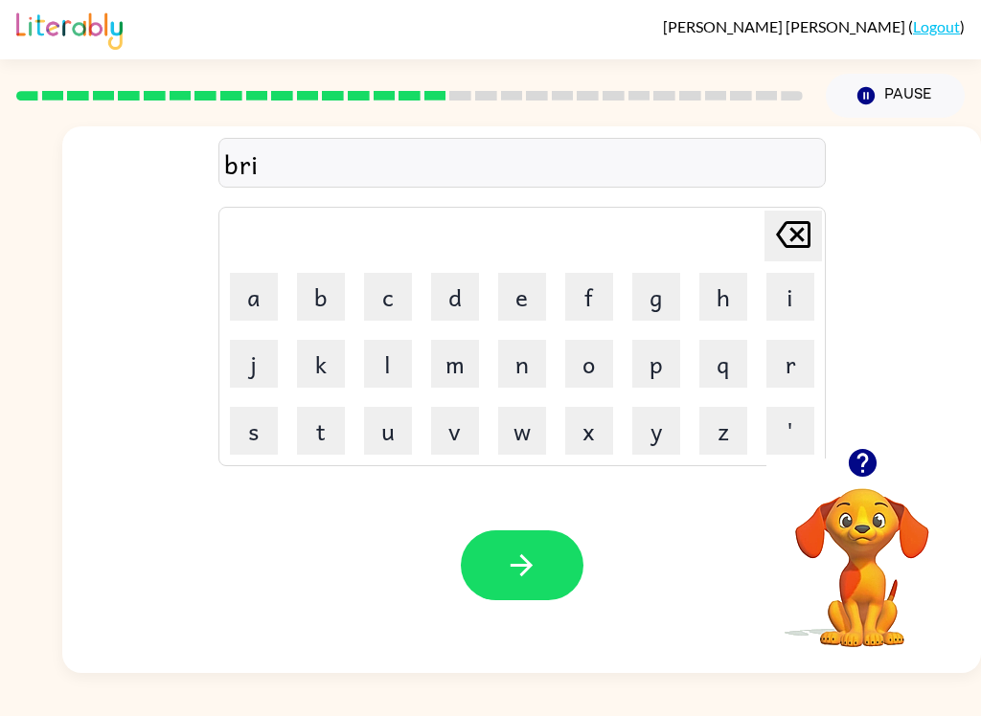
click at [473, 368] on button "m" at bounding box center [455, 364] width 48 height 48
click at [460, 357] on button "m" at bounding box center [455, 364] width 48 height 48
click at [776, 297] on button "i" at bounding box center [790, 297] width 48 height 48
click at [536, 367] on button "n" at bounding box center [522, 364] width 48 height 48
click at [651, 280] on button "g" at bounding box center [656, 297] width 48 height 48
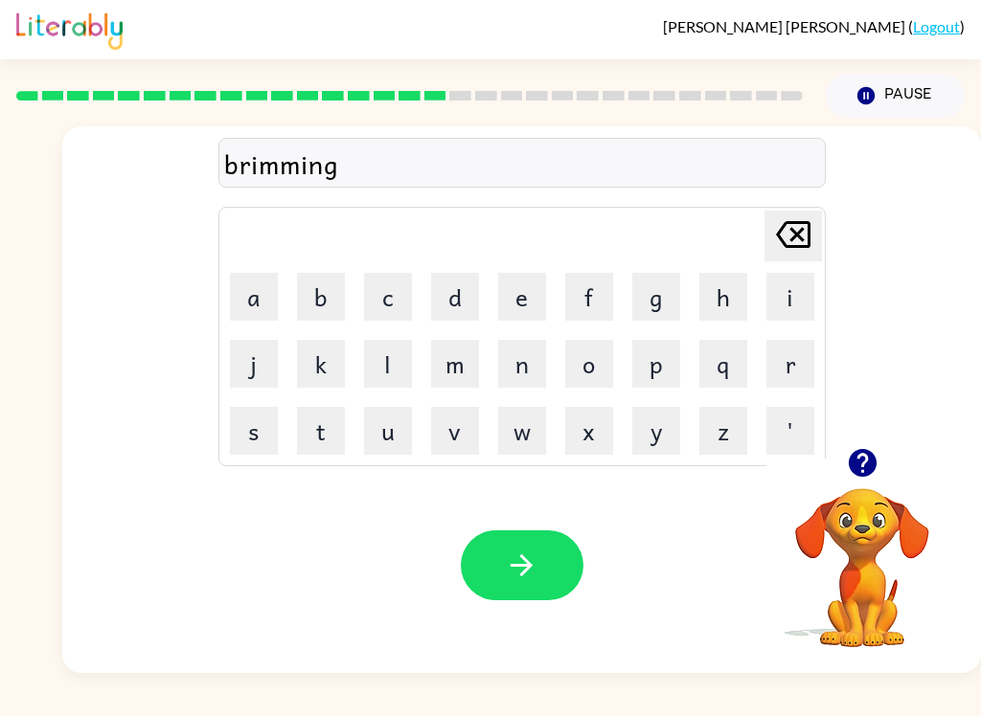
click at [552, 542] on button "button" at bounding box center [522, 566] width 123 height 70
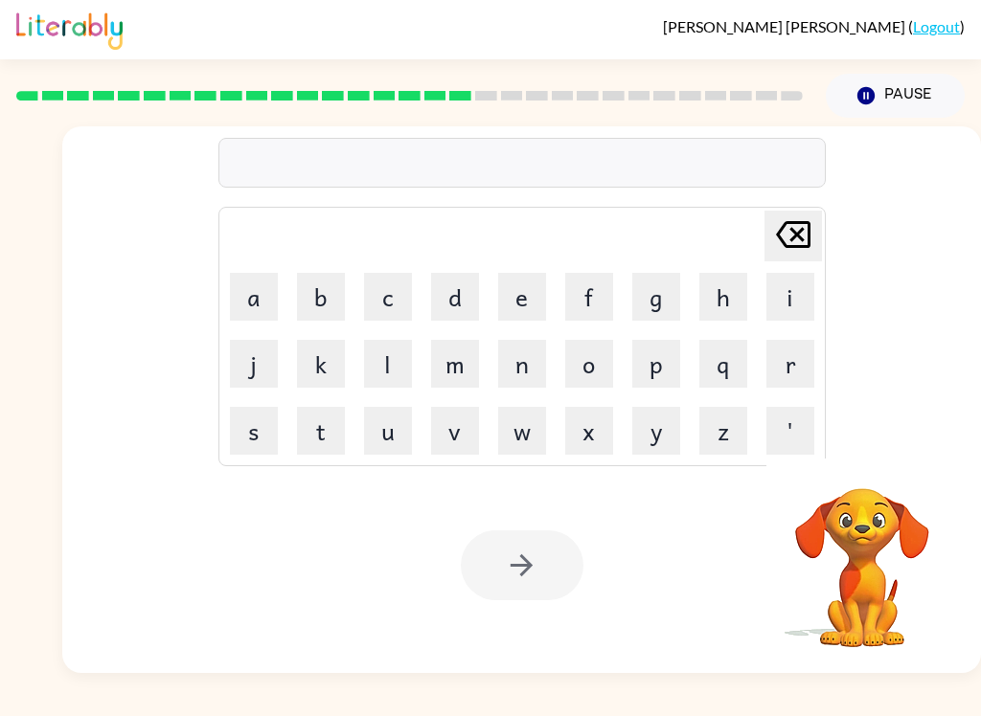
click at [790, 355] on button "r" at bounding box center [790, 364] width 48 height 48
click at [794, 304] on button "i" at bounding box center [790, 297] width 48 height 48
click at [246, 437] on button "s" at bounding box center [254, 431] width 48 height 48
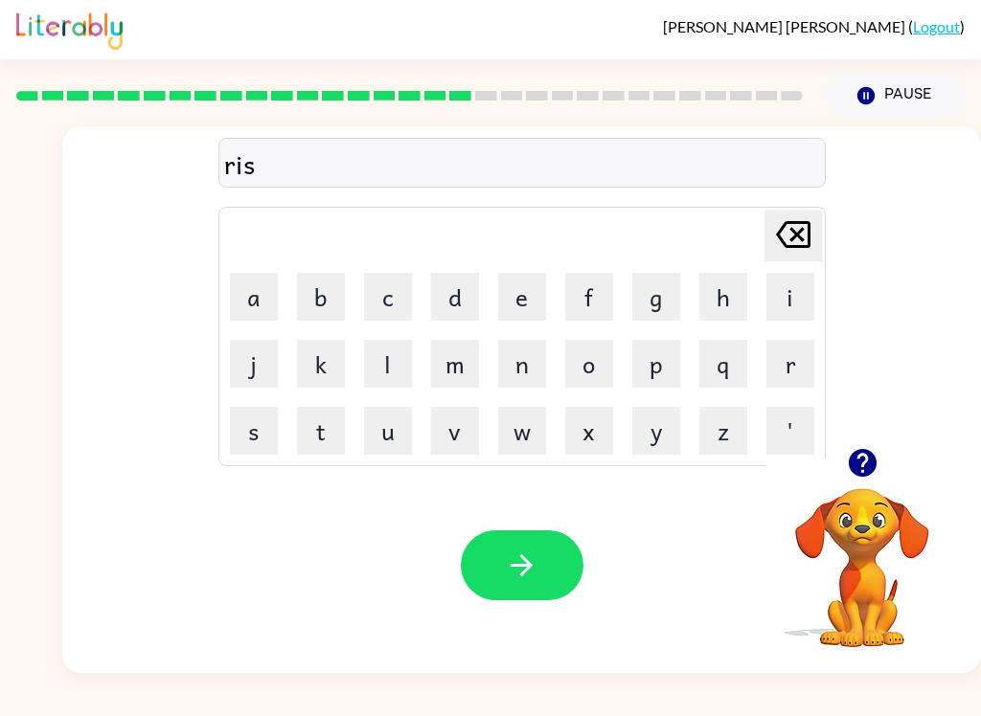
click at [534, 288] on button "e" at bounding box center [522, 297] width 48 height 48
click at [253, 430] on button "s" at bounding box center [254, 431] width 48 height 48
click at [312, 426] on button "t" at bounding box center [321, 431] width 48 height 48
click at [558, 533] on button "button" at bounding box center [522, 566] width 123 height 70
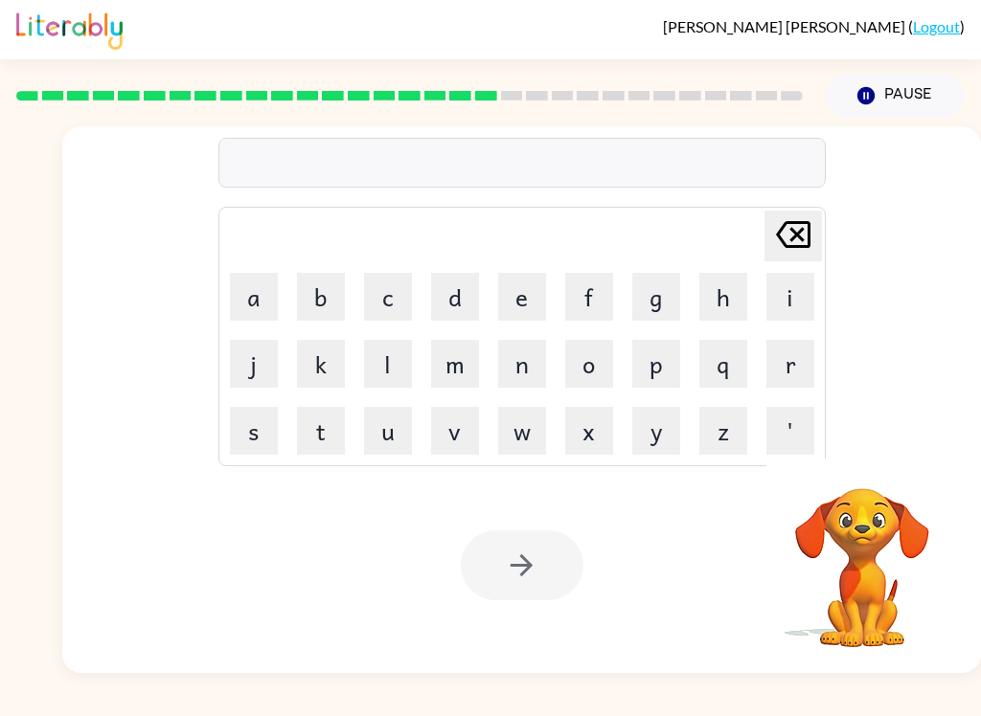
click at [255, 312] on button "a" at bounding box center [254, 297] width 48 height 48
click at [797, 369] on button "r" at bounding box center [790, 364] width 48 height 48
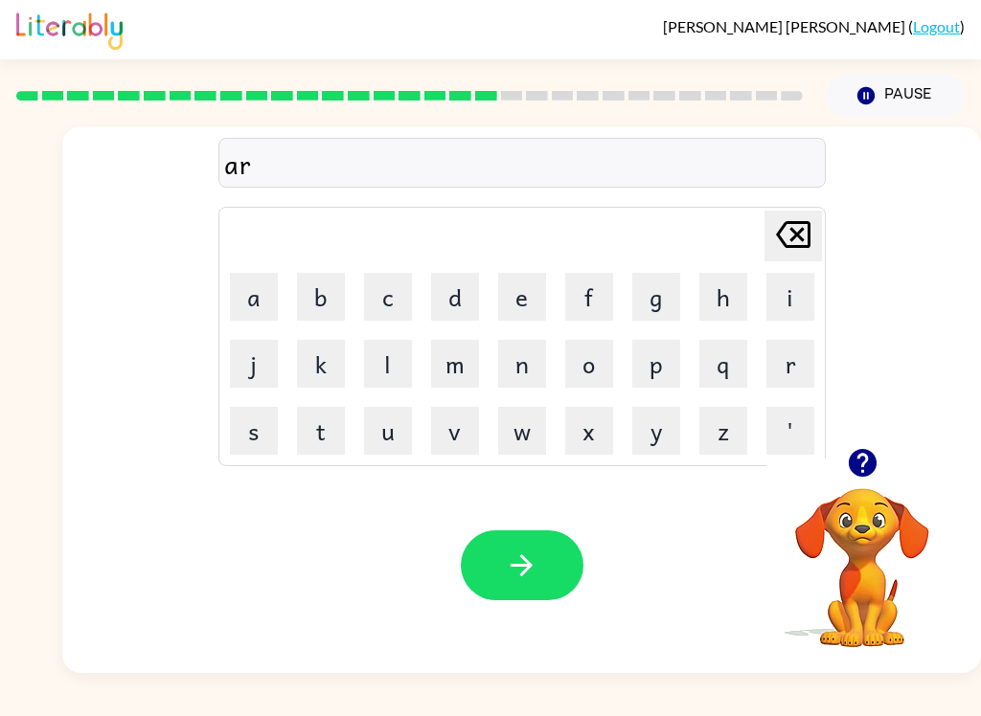
click at [383, 289] on button "c" at bounding box center [388, 297] width 48 height 48
click at [712, 284] on button "h" at bounding box center [723, 297] width 48 height 48
click at [524, 433] on button "w" at bounding box center [522, 431] width 48 height 48
click at [255, 296] on button "a" at bounding box center [254, 297] width 48 height 48
click at [633, 446] on button "y" at bounding box center [656, 431] width 48 height 48
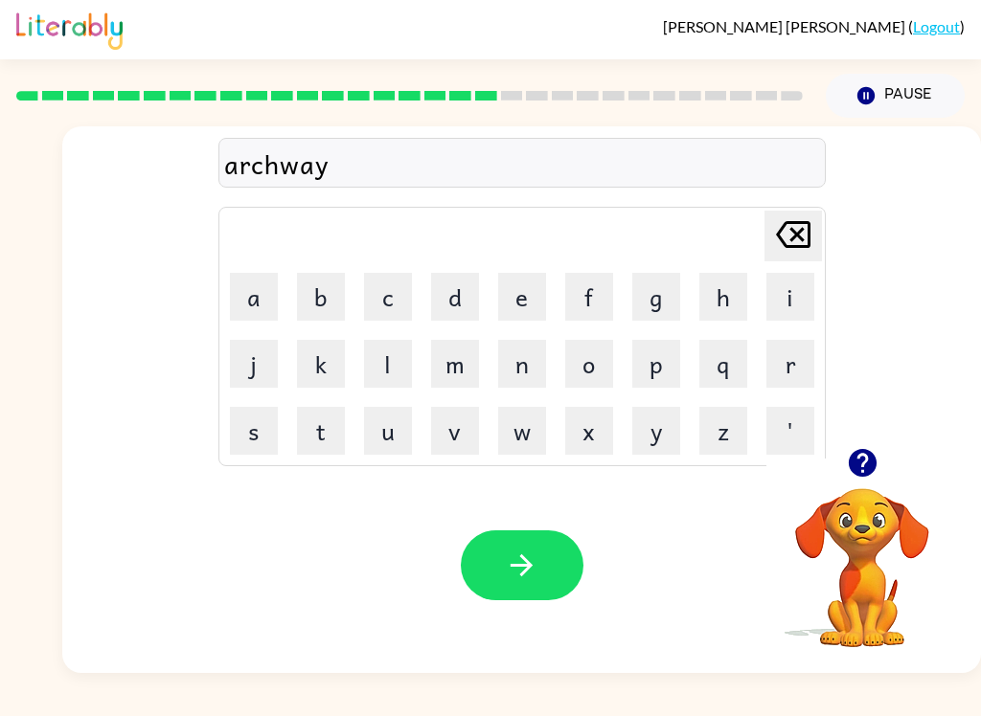
click at [533, 551] on icon "button" at bounding box center [522, 566] width 34 height 34
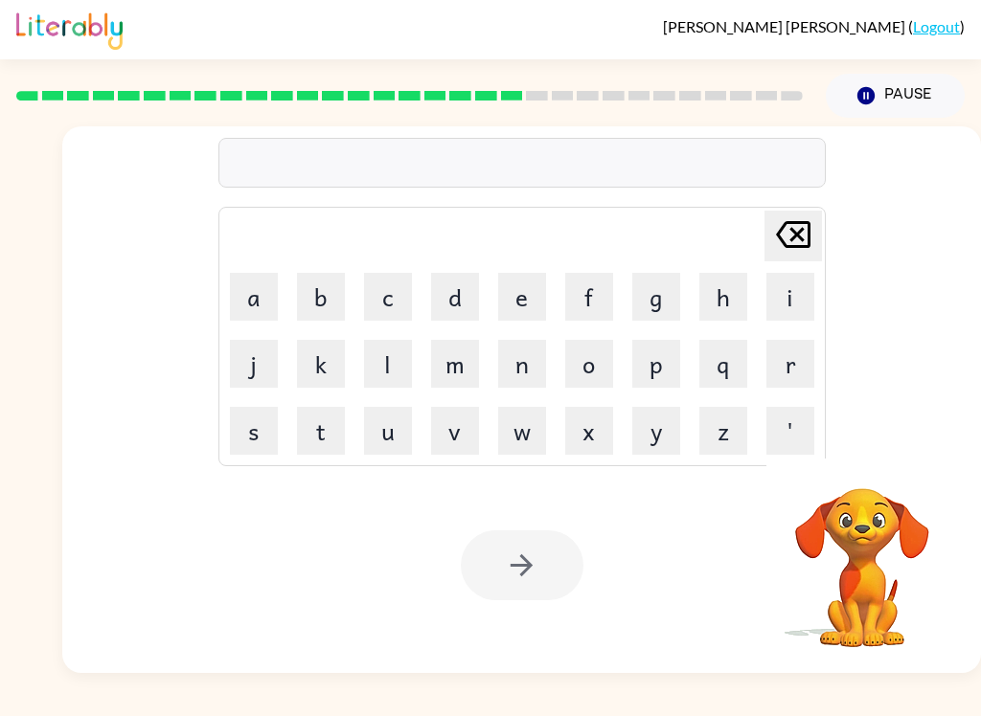
click at [806, 370] on button "r" at bounding box center [790, 364] width 48 height 48
click at [230, 292] on button "a" at bounding box center [254, 297] width 48 height 48
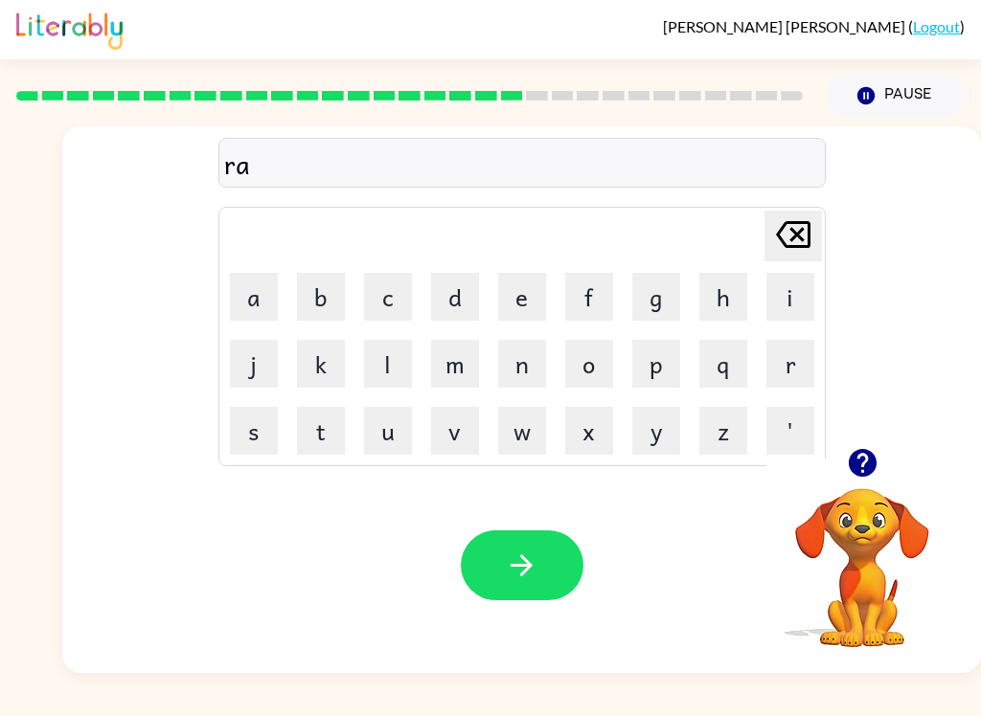
click at [388, 361] on button "l" at bounding box center [388, 364] width 48 height 48
click at [391, 365] on button "l" at bounding box center [388, 364] width 48 height 48
click at [584, 375] on button "o" at bounding box center [589, 364] width 48 height 48
click at [476, 275] on button "d" at bounding box center [455, 297] width 48 height 48
click at [512, 292] on button "e" at bounding box center [522, 297] width 48 height 48
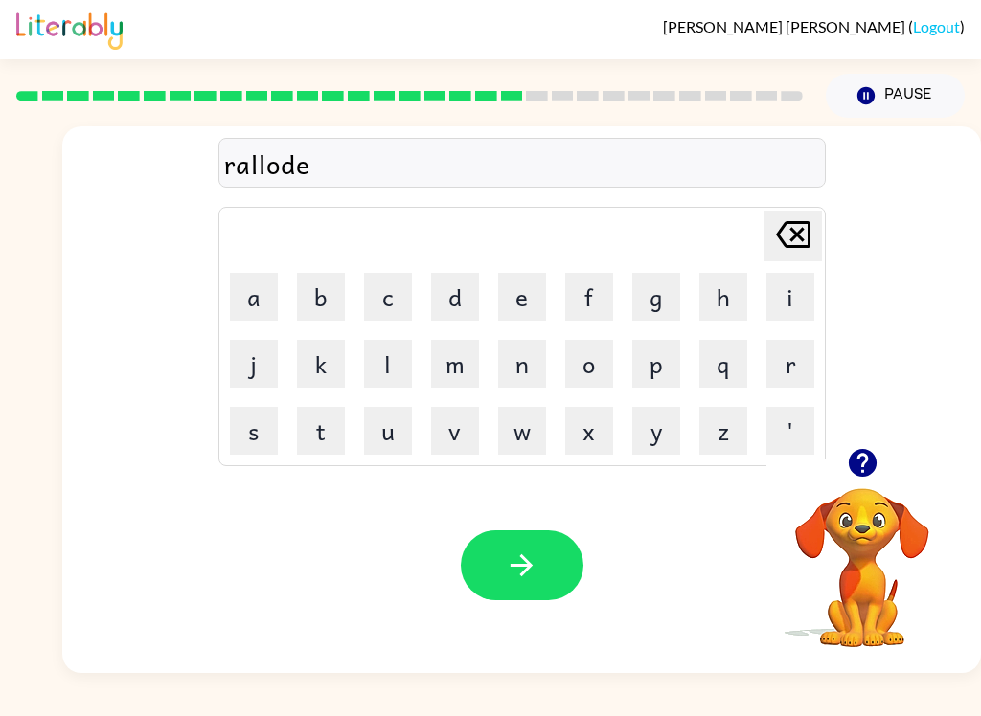
click at [535, 554] on icon "button" at bounding box center [522, 566] width 34 height 34
click at [539, 285] on button "e" at bounding box center [522, 297] width 48 height 48
click at [535, 356] on button "n" at bounding box center [522, 364] width 48 height 48
click at [325, 442] on button "t" at bounding box center [321, 431] width 48 height 48
click at [239, 279] on button "a" at bounding box center [254, 297] width 48 height 48
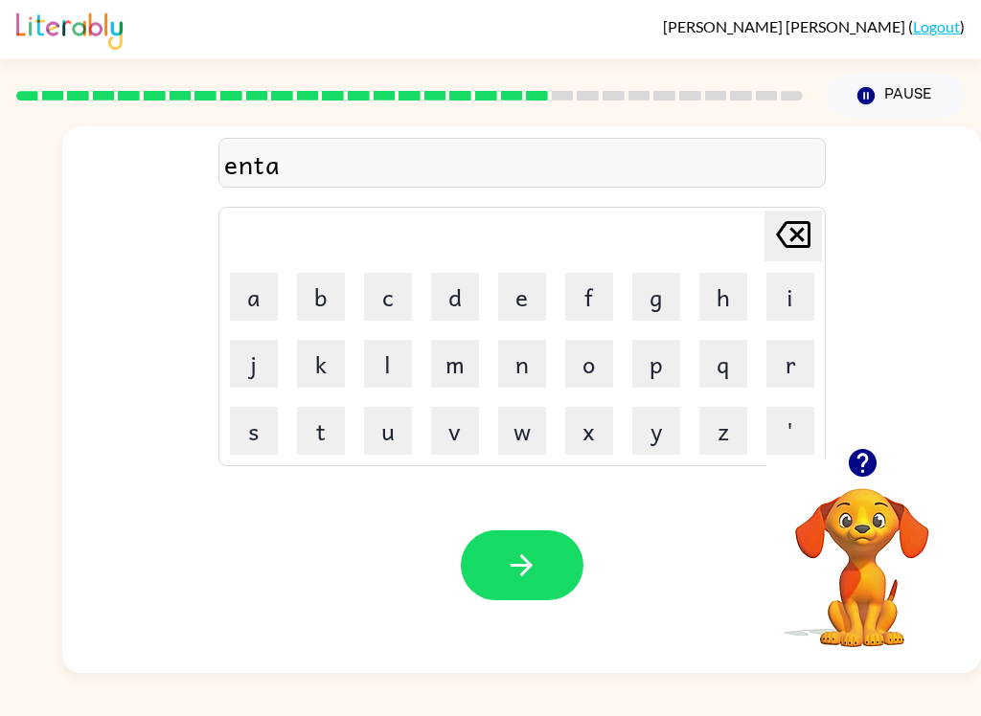
click at [656, 367] on button "p" at bounding box center [656, 364] width 48 height 48
click at [543, 290] on button "e" at bounding box center [522, 297] width 48 height 48
click at [253, 300] on button "a" at bounding box center [254, 297] width 48 height 48
click at [463, 293] on button "d" at bounding box center [455, 297] width 48 height 48
click at [511, 518] on div "Your browser must support playing .mp4 files to use Literably. Please try using…" at bounding box center [521, 566] width 919 height 216
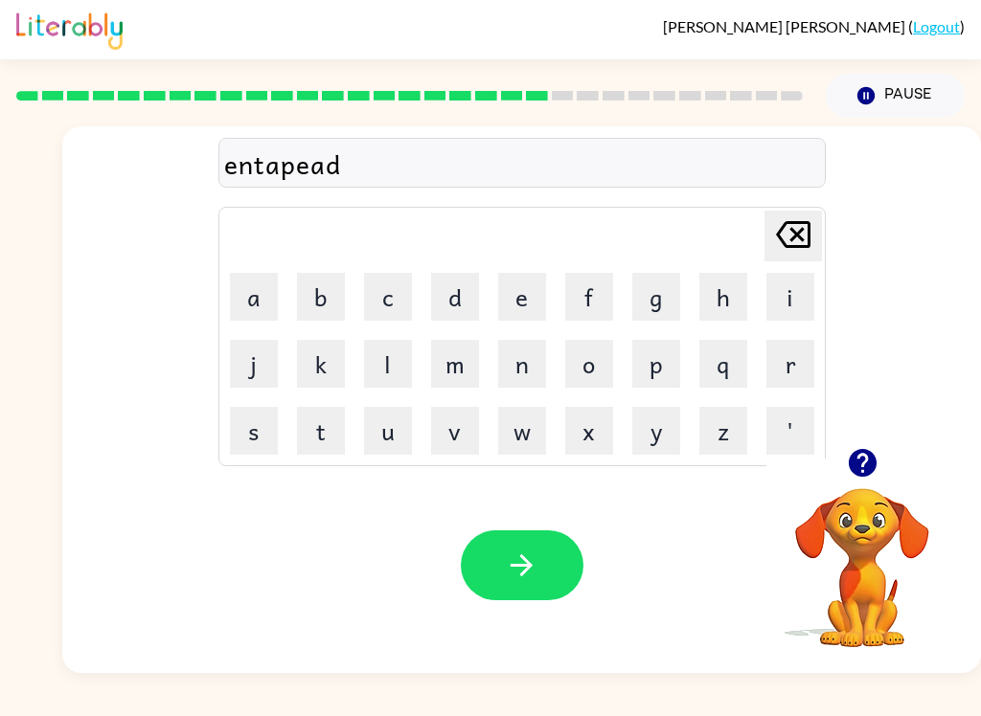
click at [536, 570] on icon "button" at bounding box center [522, 566] width 34 height 34
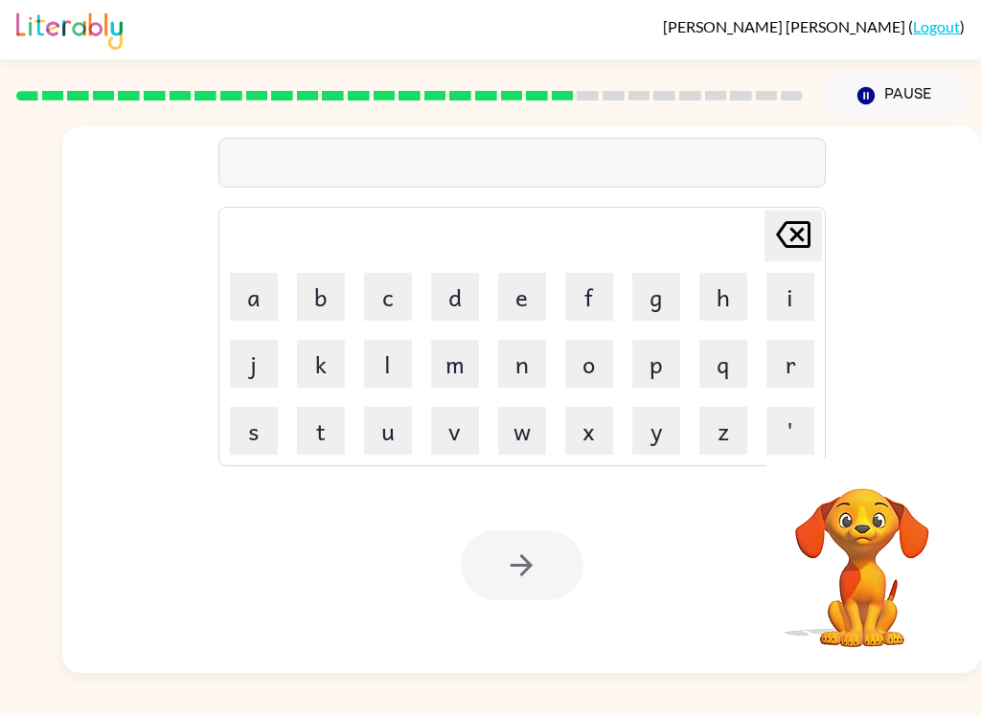
click at [243, 429] on button "s" at bounding box center [254, 431] width 48 height 48
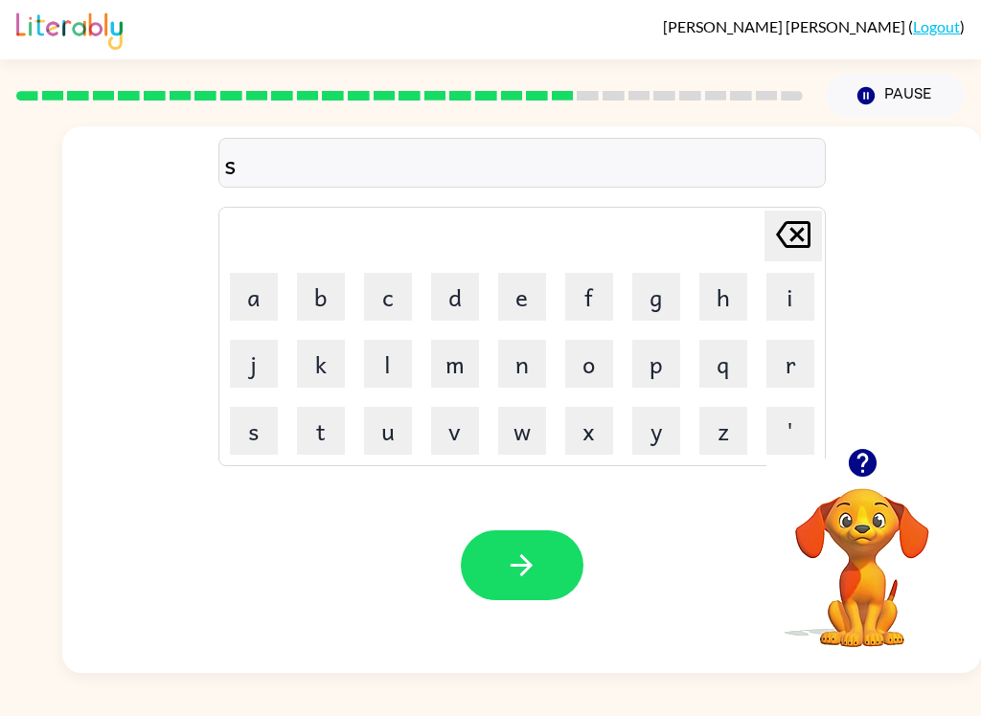
click at [290, 399] on td "t" at bounding box center [320, 430] width 65 height 65
click at [323, 427] on button "t" at bounding box center [321, 431] width 48 height 48
click at [246, 291] on button "a" at bounding box center [254, 297] width 48 height 48
click at [517, 359] on button "n" at bounding box center [522, 364] width 48 height 48
click at [552, 560] on button "button" at bounding box center [522, 566] width 123 height 70
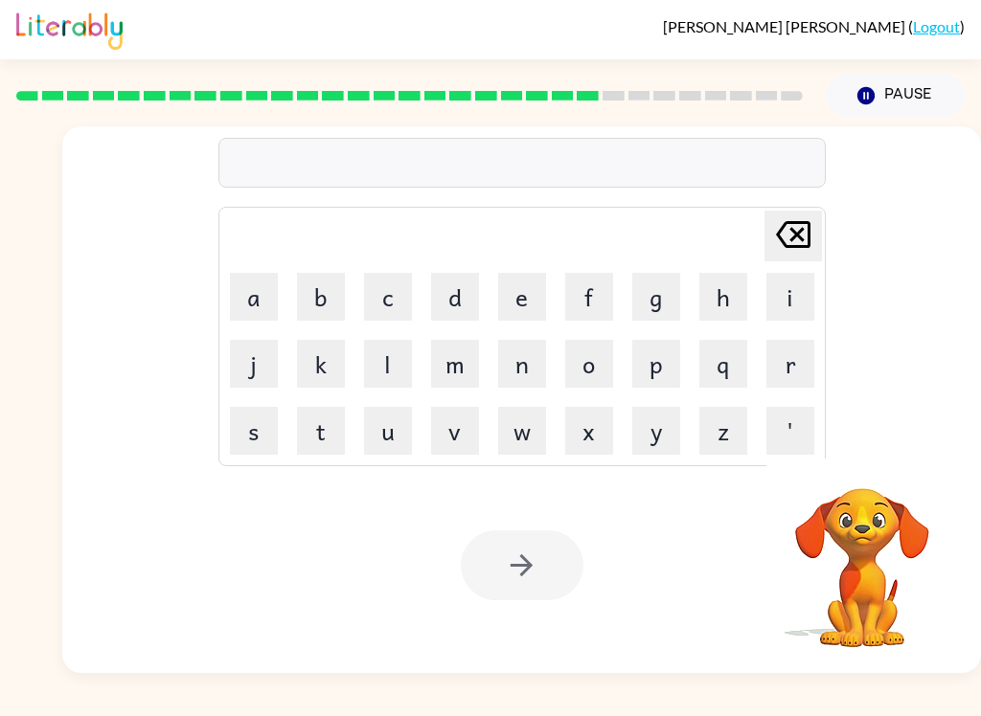
click at [592, 292] on button "f" at bounding box center [589, 297] width 48 height 48
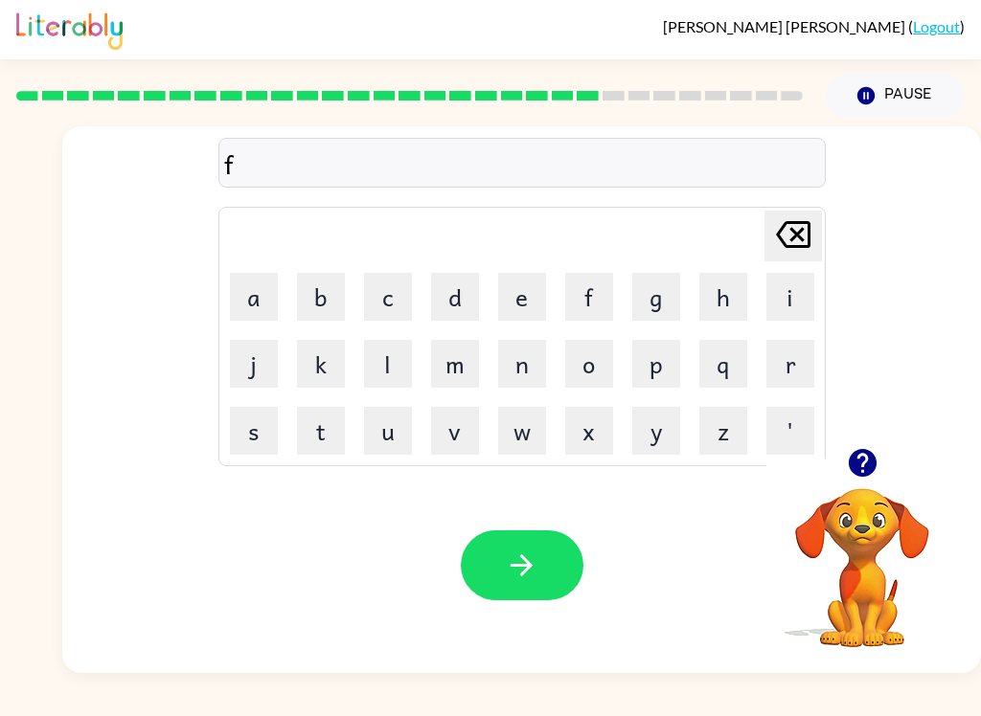
click at [593, 370] on button "o" at bounding box center [589, 364] width 48 height 48
click at [798, 370] on button "r" at bounding box center [790, 364] width 48 height 48
click at [530, 446] on button "w" at bounding box center [522, 431] width 48 height 48
click at [602, 370] on button "o" at bounding box center [589, 364] width 48 height 48
click at [799, 366] on button "r" at bounding box center [790, 364] width 48 height 48
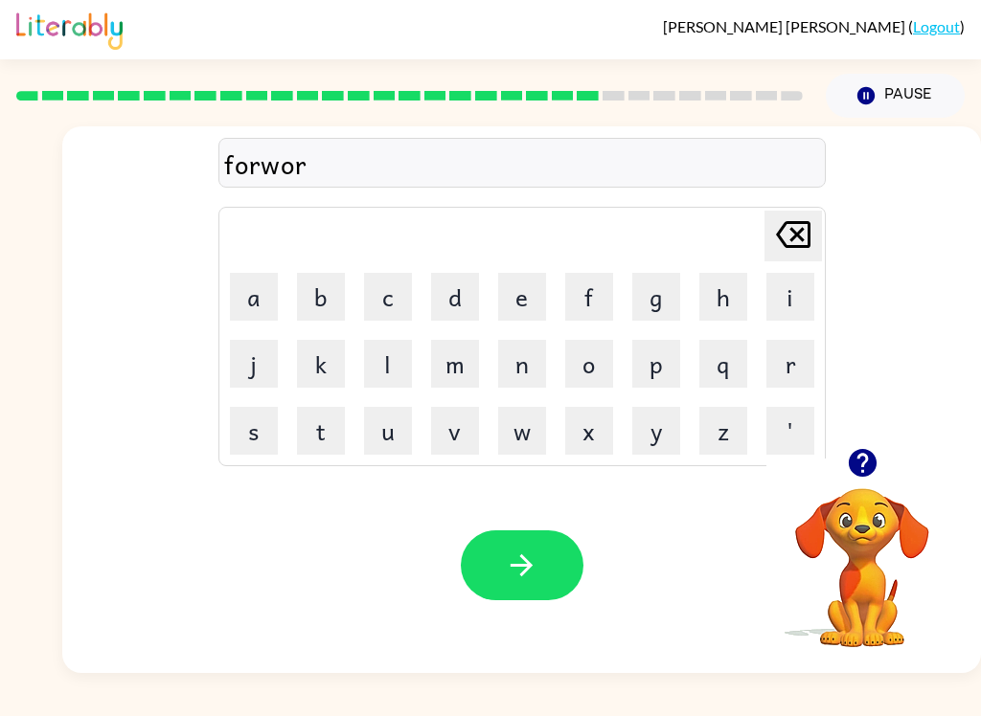
click at [459, 284] on button "d" at bounding box center [455, 297] width 48 height 48
click at [526, 525] on div "Your browser must support playing .mp4 files to use Literably. Please try using…" at bounding box center [521, 566] width 919 height 216
click at [534, 582] on icon "button" at bounding box center [522, 566] width 34 height 34
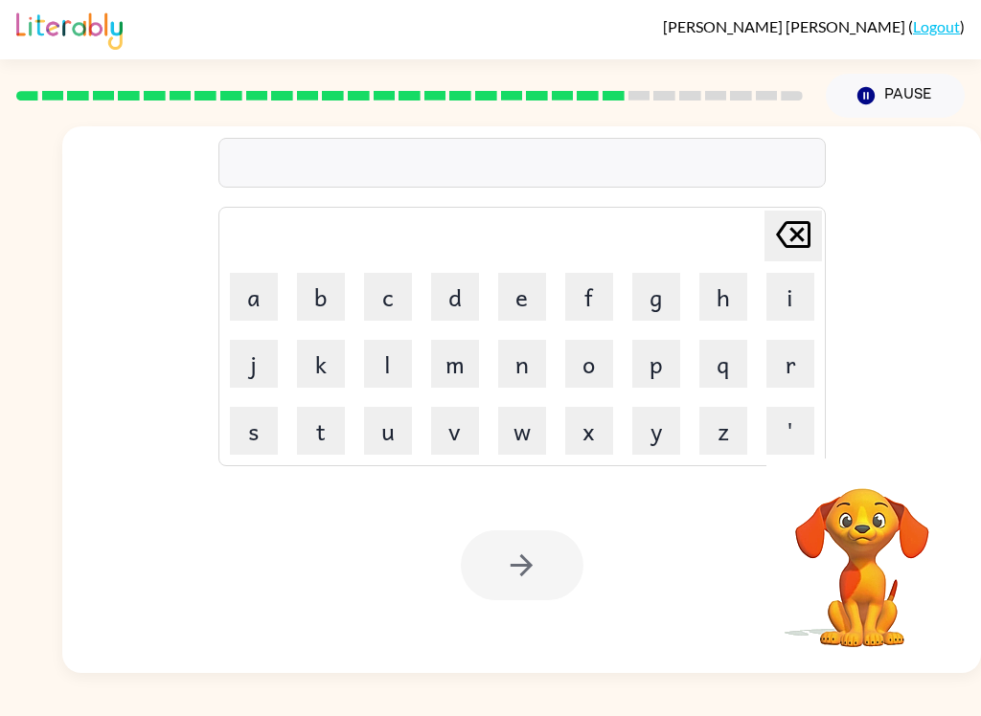
click at [788, 348] on button "r" at bounding box center [790, 364] width 48 height 48
click at [532, 305] on button "e" at bounding box center [522, 297] width 48 height 48
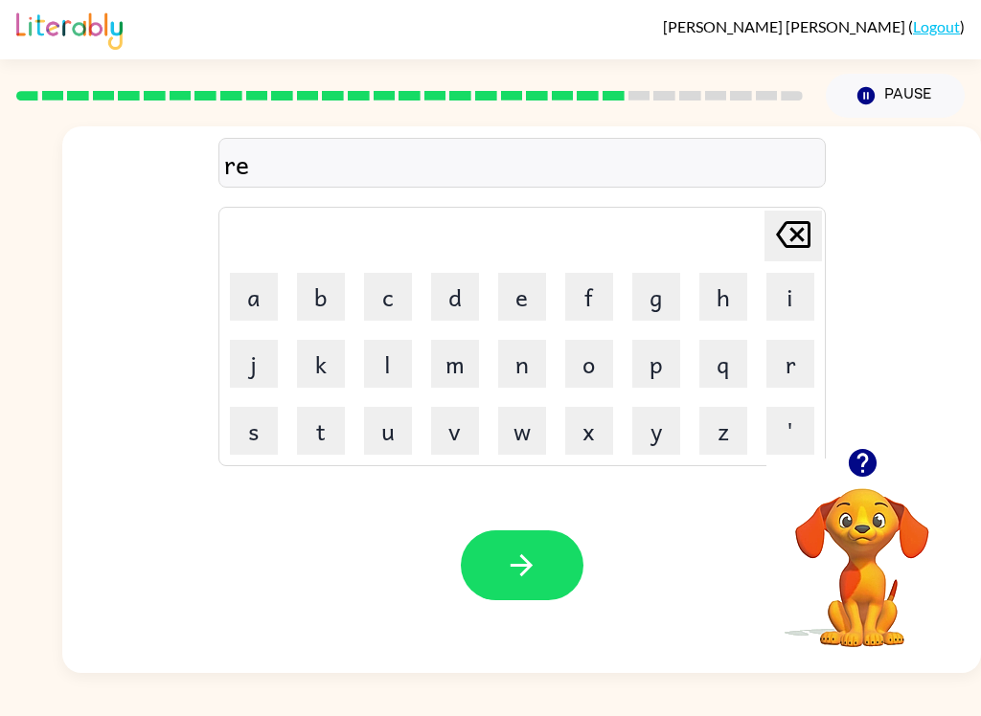
click at [387, 360] on button "l" at bounding box center [388, 364] width 48 height 48
click at [247, 299] on button "a" at bounding box center [254, 297] width 48 height 48
click at [319, 437] on button "t" at bounding box center [321, 431] width 48 height 48
click at [534, 264] on td "e" at bounding box center [521, 296] width 65 height 65
click at [525, 293] on button "e" at bounding box center [522, 297] width 48 height 48
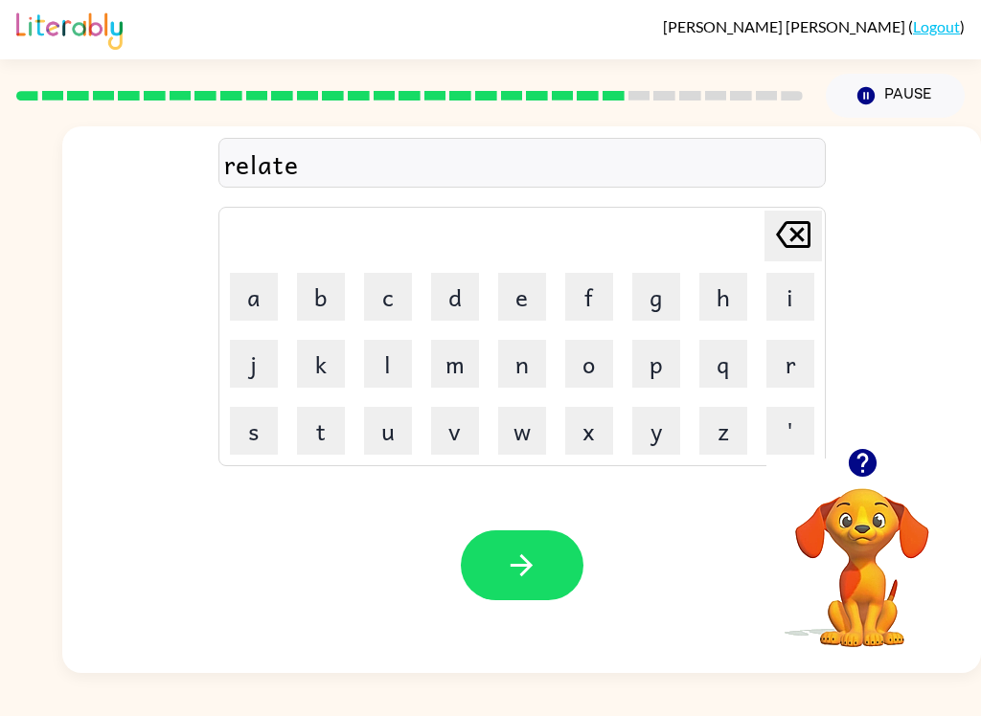
click at [451, 289] on button "d" at bounding box center [455, 297] width 48 height 48
click at [534, 555] on icon "button" at bounding box center [522, 566] width 34 height 34
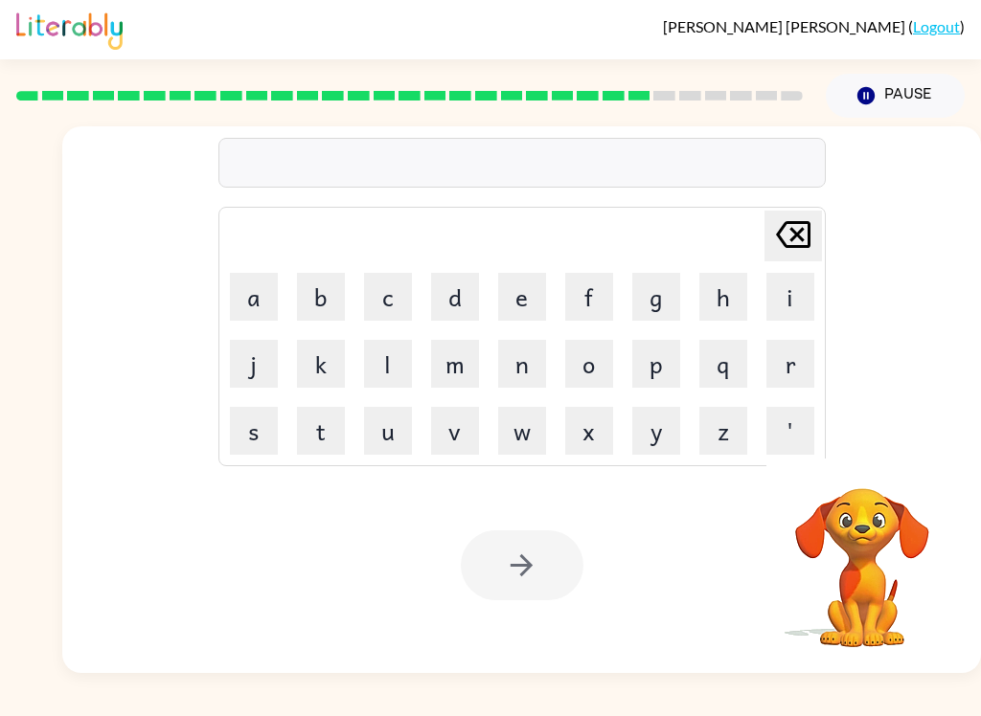
click at [667, 312] on button "g" at bounding box center [656, 297] width 48 height 48
click at [586, 368] on button "o" at bounding box center [589, 364] width 48 height 48
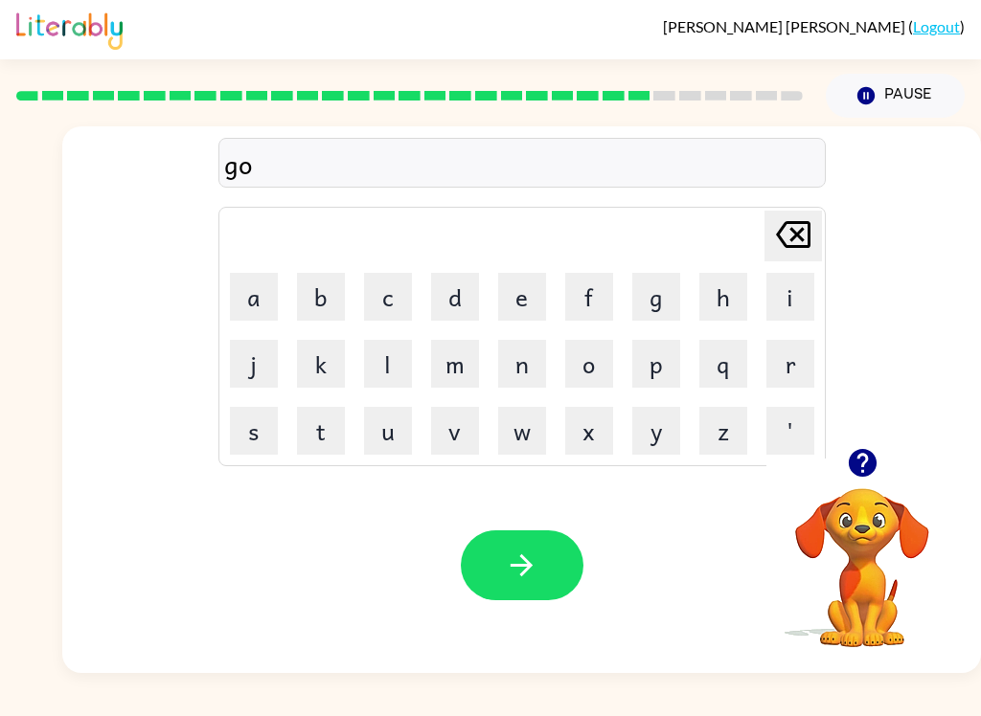
click at [308, 292] on button "b" at bounding box center [321, 297] width 48 height 48
click at [397, 359] on button "l" at bounding box center [388, 364] width 48 height 48
click at [526, 290] on button "e" at bounding box center [522, 297] width 48 height 48
click at [515, 359] on button "n" at bounding box center [522, 364] width 48 height 48
click at [541, 547] on button "button" at bounding box center [522, 566] width 123 height 70
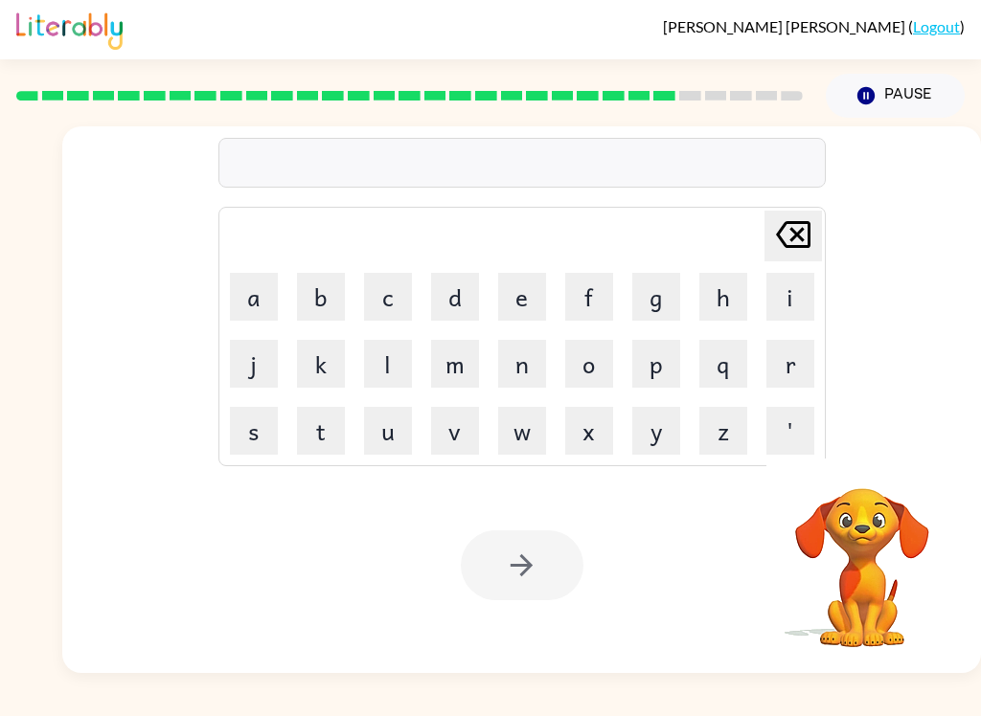
click at [387, 377] on button "l" at bounding box center [388, 364] width 48 height 48
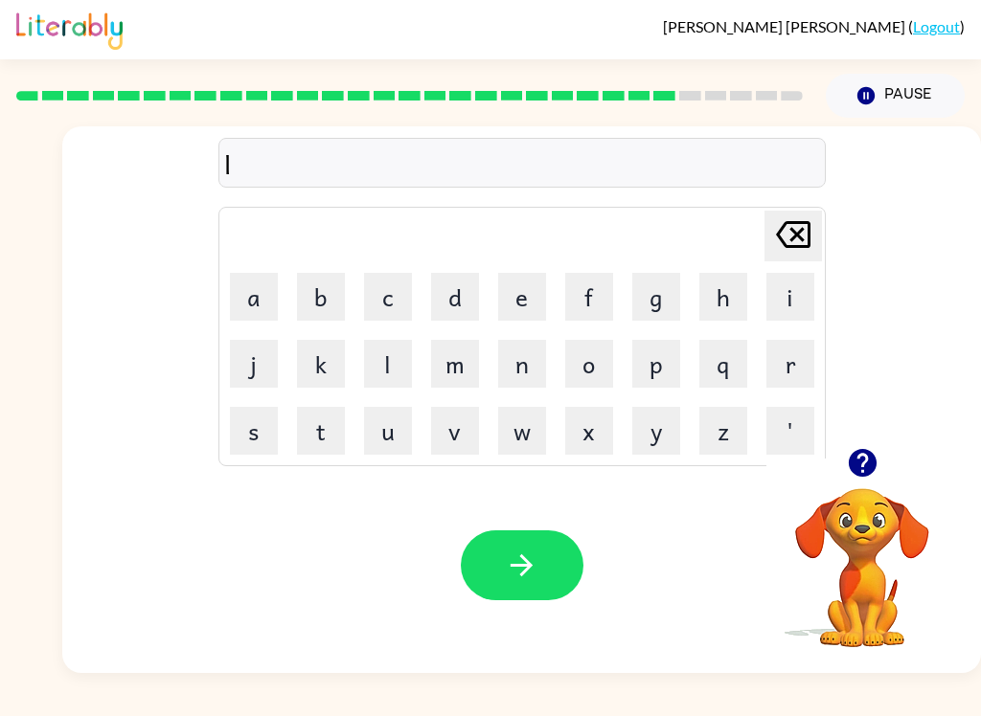
click at [403, 438] on button "u" at bounding box center [388, 431] width 48 height 48
click at [446, 363] on button "m" at bounding box center [455, 364] width 48 height 48
click at [311, 300] on button "b" at bounding box center [321, 297] width 48 height 48
click at [518, 286] on button "e" at bounding box center [522, 297] width 48 height 48
click at [786, 352] on button "r" at bounding box center [790, 364] width 48 height 48
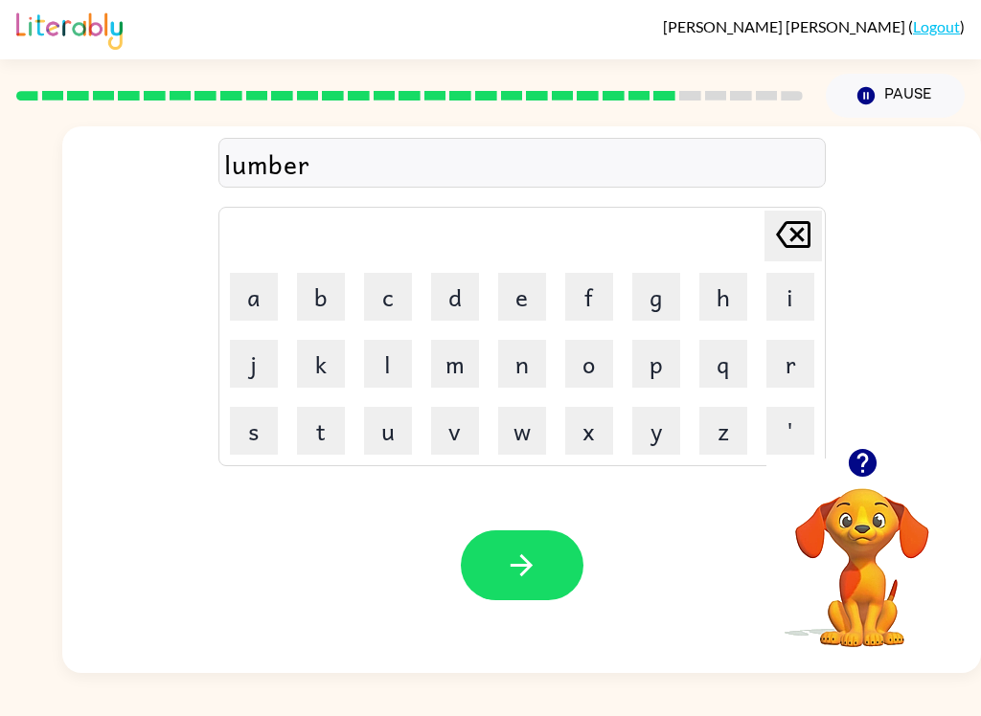
click at [533, 543] on button "button" at bounding box center [522, 566] width 123 height 70
click at [670, 356] on button "p" at bounding box center [656, 364] width 48 height 48
click at [532, 285] on button "e" at bounding box center [522, 297] width 48 height 48
click at [786, 368] on button "r" at bounding box center [790, 364] width 48 height 48
click at [253, 433] on button "s" at bounding box center [254, 431] width 48 height 48
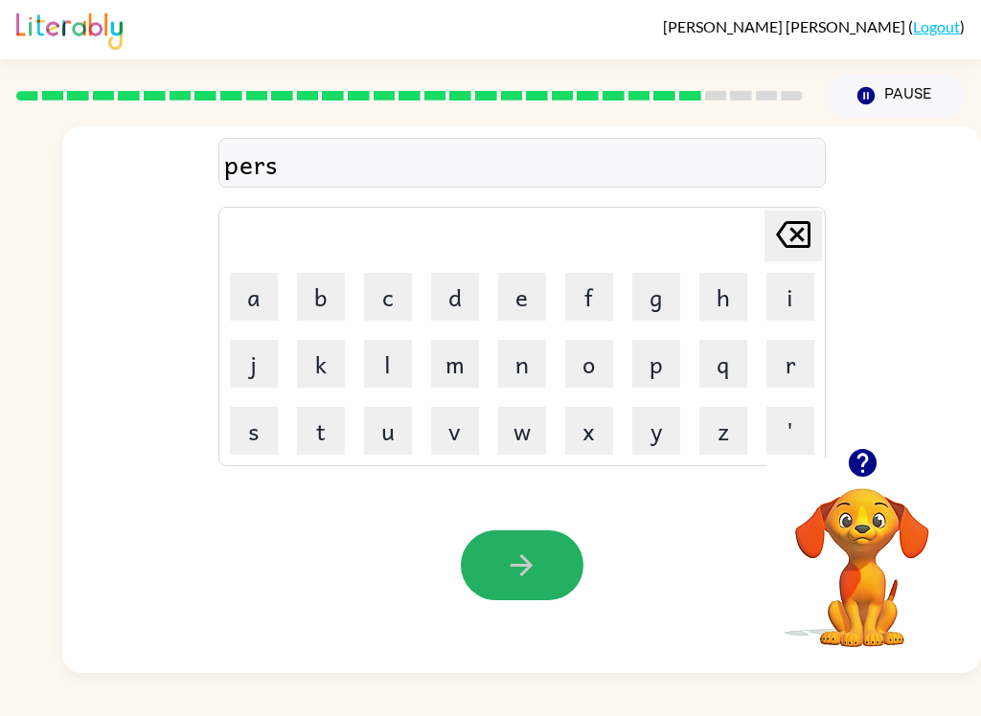
click at [552, 543] on button "button" at bounding box center [522, 566] width 123 height 70
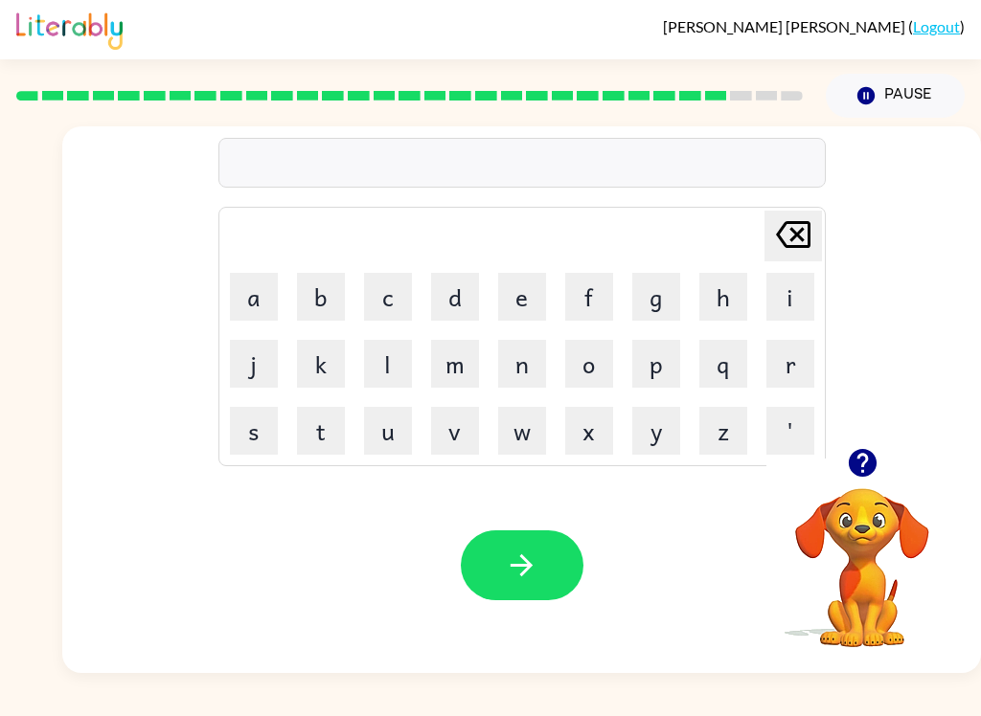
click at [324, 437] on button "t" at bounding box center [321, 431] width 48 height 48
click at [727, 296] on button "h" at bounding box center [723, 297] width 48 height 48
click at [793, 293] on button "i" at bounding box center [790, 297] width 48 height 48
click at [526, 352] on button "n" at bounding box center [522, 364] width 48 height 48
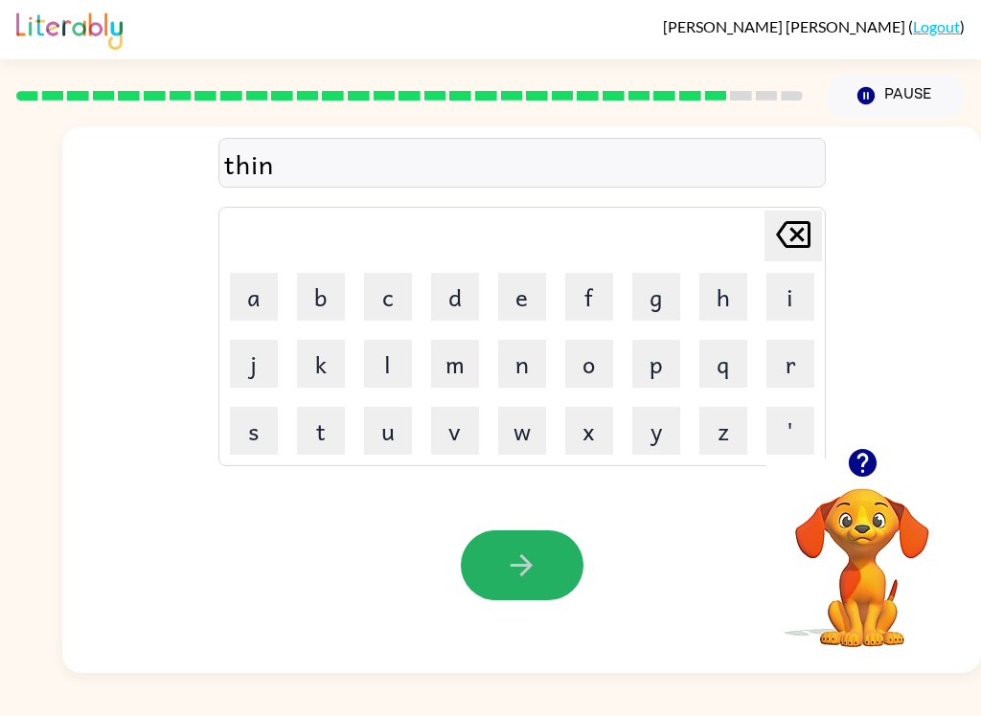
click at [534, 554] on icon "button" at bounding box center [522, 566] width 34 height 34
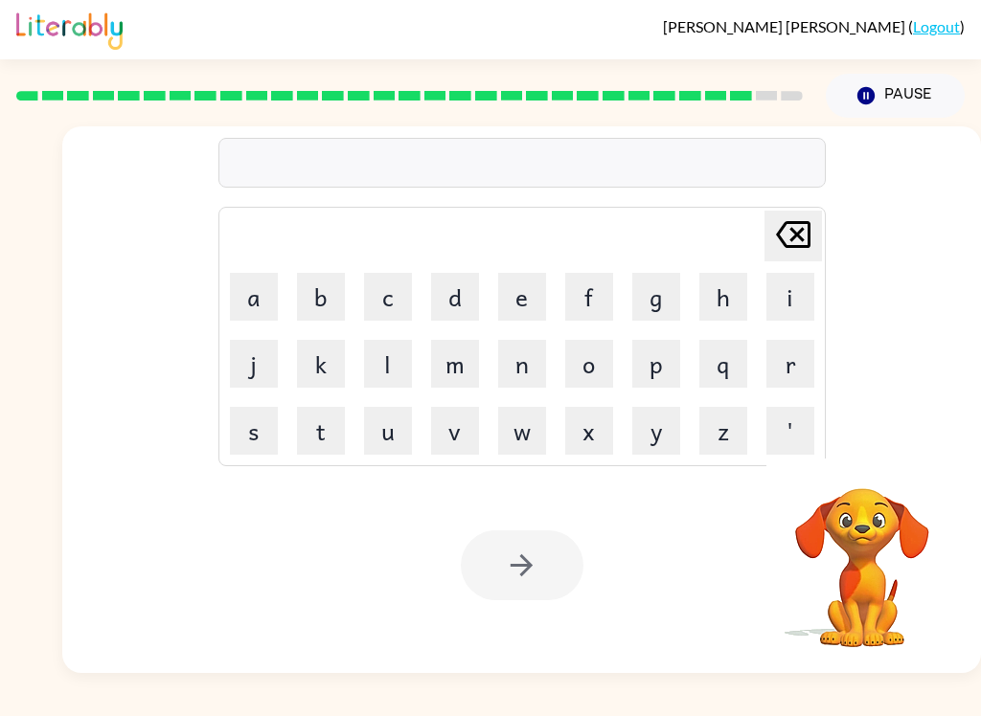
click at [251, 422] on button "s" at bounding box center [254, 431] width 48 height 48
click at [809, 297] on button "i" at bounding box center [790, 297] width 48 height 48
click at [808, 296] on button "i" at bounding box center [790, 297] width 48 height 48
click at [784, 249] on icon "[PERSON_NAME] last character input" at bounding box center [793, 235] width 46 height 46
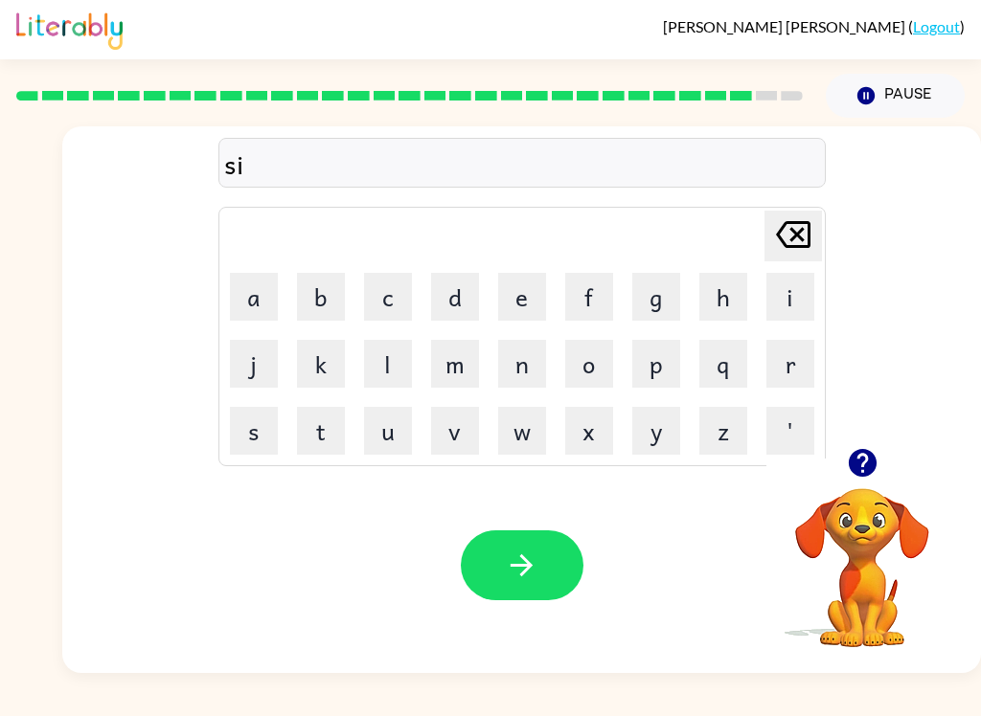
click at [398, 357] on button "l" at bounding box center [388, 364] width 48 height 48
click at [460, 429] on button "v" at bounding box center [455, 431] width 48 height 48
click at [492, 295] on td "e" at bounding box center [521, 296] width 65 height 65
click at [518, 295] on button "e" at bounding box center [522, 297] width 48 height 48
click at [782, 365] on button "r" at bounding box center [790, 364] width 48 height 48
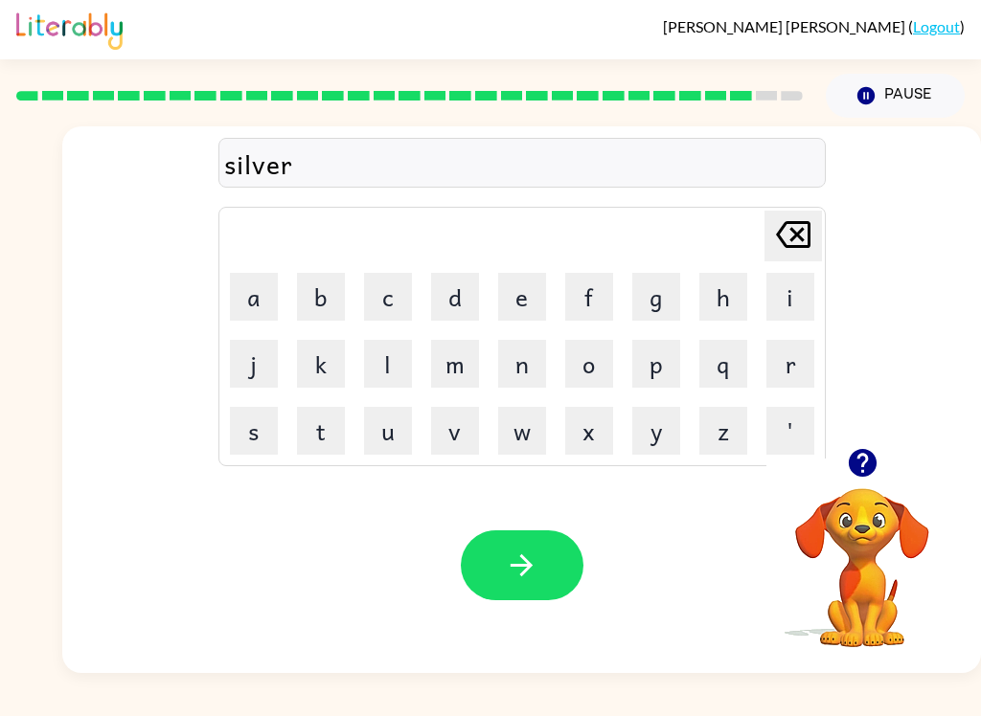
click at [525, 435] on button "w" at bounding box center [522, 431] width 48 height 48
click at [520, 300] on button "e" at bounding box center [522, 297] width 48 height 48
click at [792, 369] on button "r" at bounding box center [790, 364] width 48 height 48
click at [536, 579] on icon "button" at bounding box center [522, 566] width 34 height 34
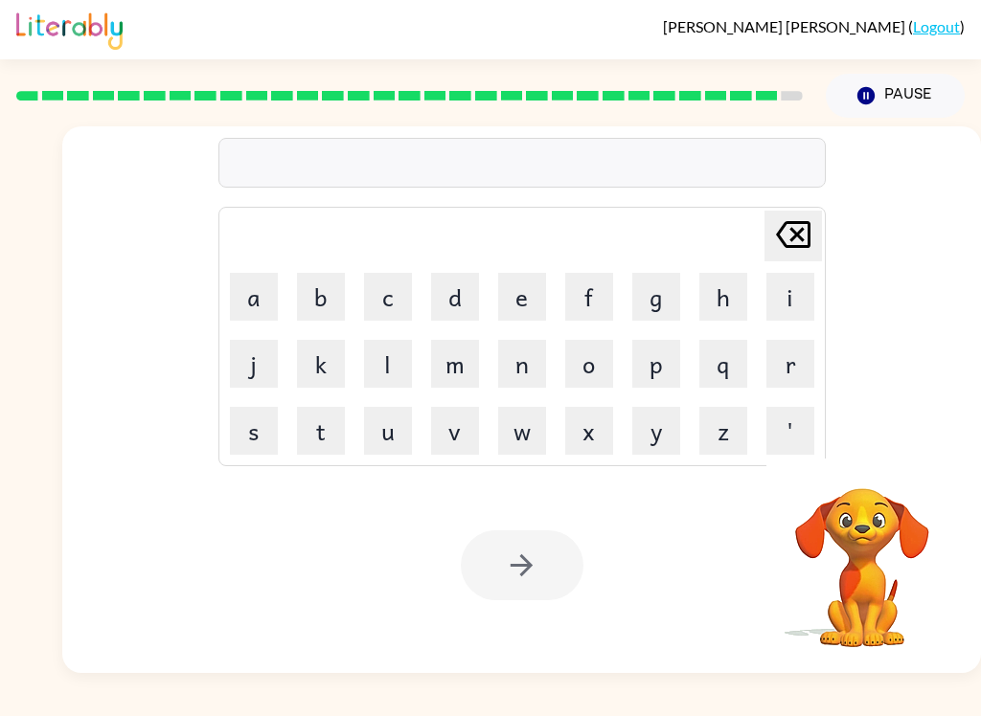
click at [397, 437] on button "u" at bounding box center [388, 431] width 48 height 48
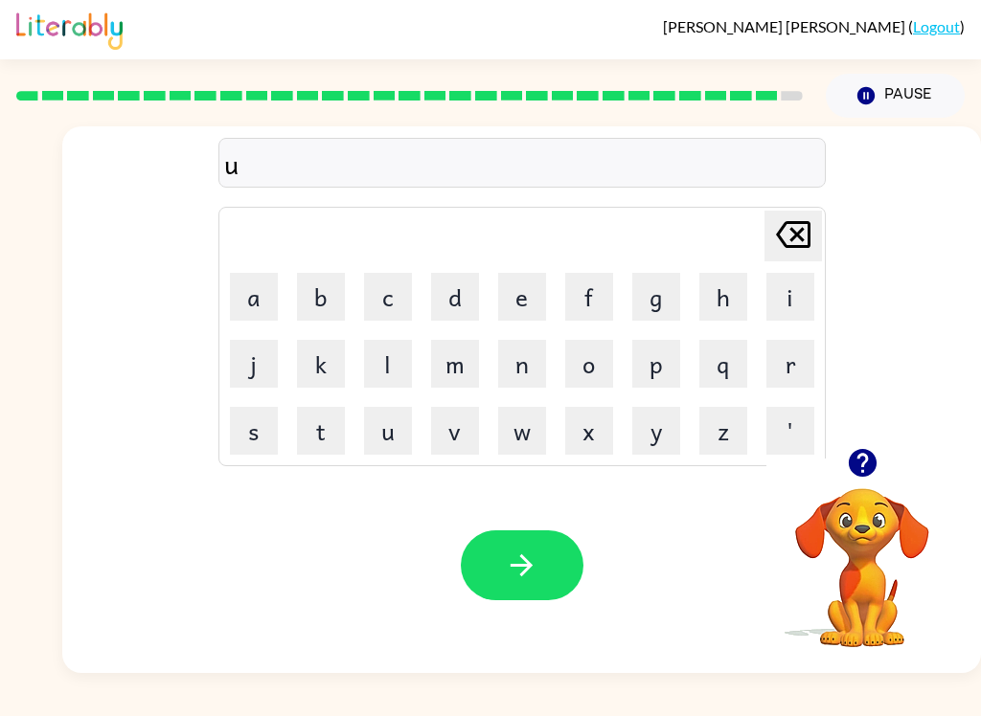
click at [520, 363] on button "n" at bounding box center [522, 364] width 48 height 48
click at [264, 288] on button "a" at bounding box center [254, 297] width 48 height 48
click at [591, 296] on button "f" at bounding box center [589, 297] width 48 height 48
click at [789, 358] on button "r" at bounding box center [790, 364] width 48 height 48
click at [250, 275] on button "a" at bounding box center [254, 297] width 48 height 48
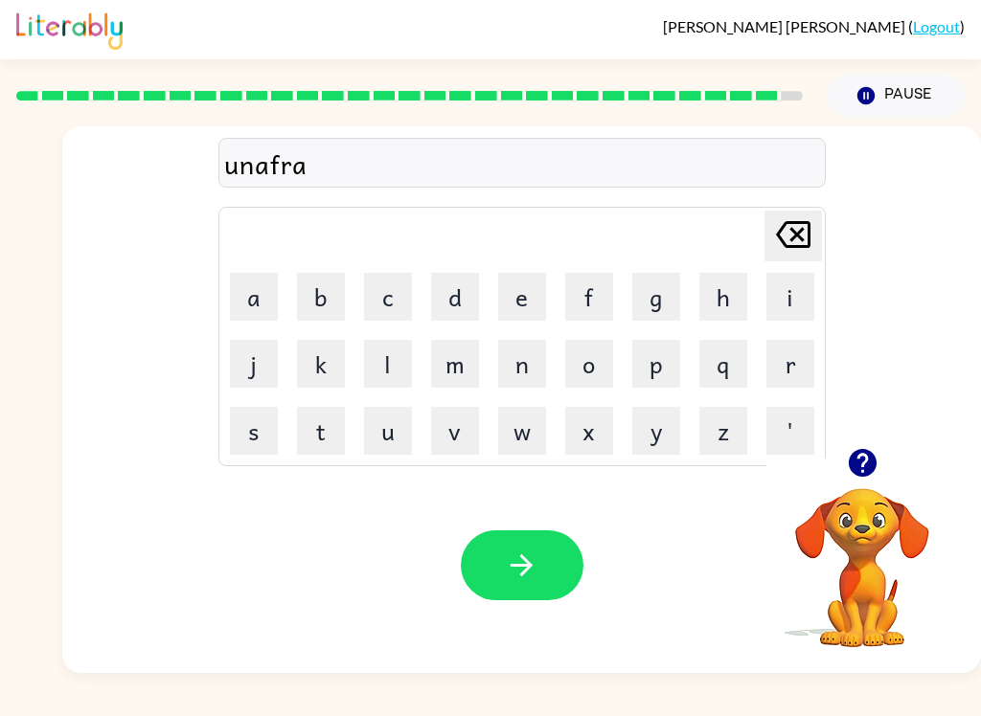
click at [458, 288] on button "d" at bounding box center [455, 297] width 48 height 48
click at [527, 297] on button "e" at bounding box center [522, 297] width 48 height 48
click at [539, 566] on button "button" at bounding box center [522, 566] width 123 height 70
